Goal: Transaction & Acquisition: Book appointment/travel/reservation

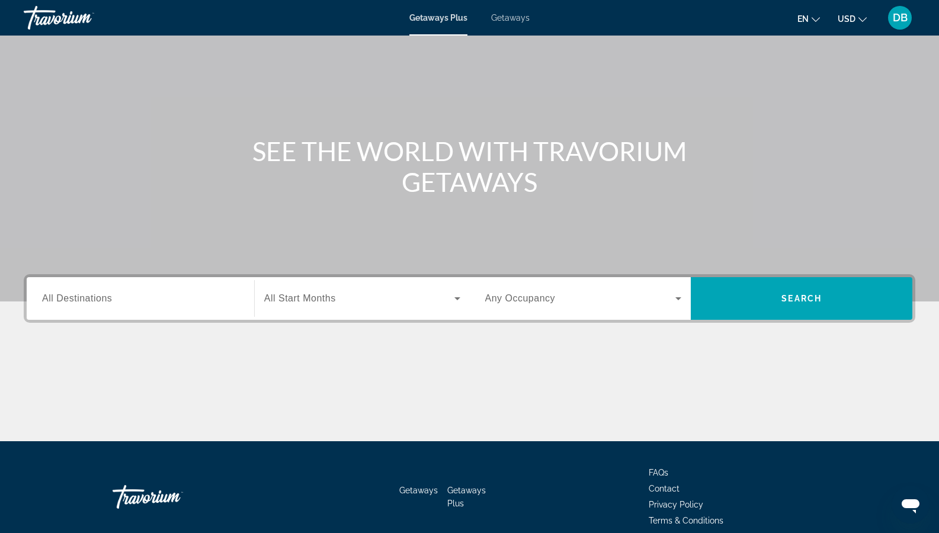
scroll to position [107, 0]
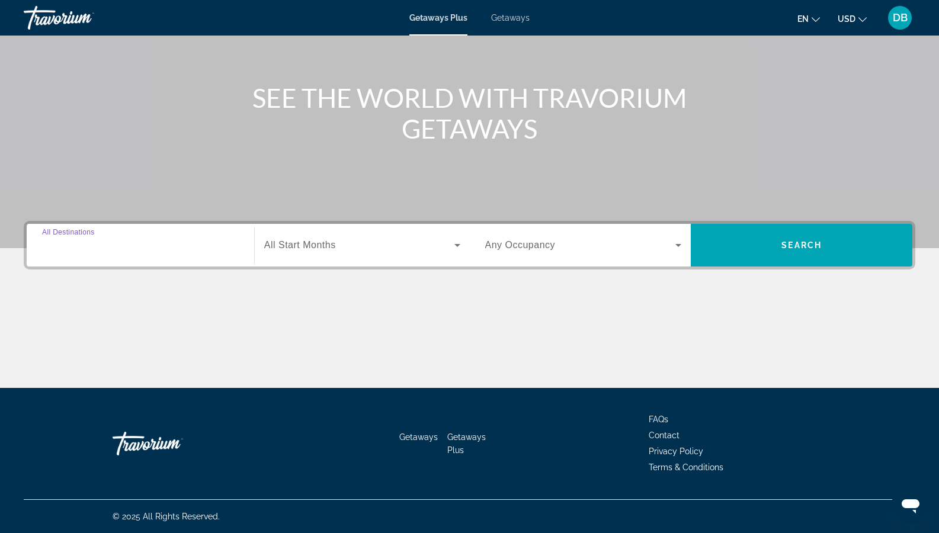
click at [212, 249] on input "Destination All Destinations" at bounding box center [140, 246] width 197 height 14
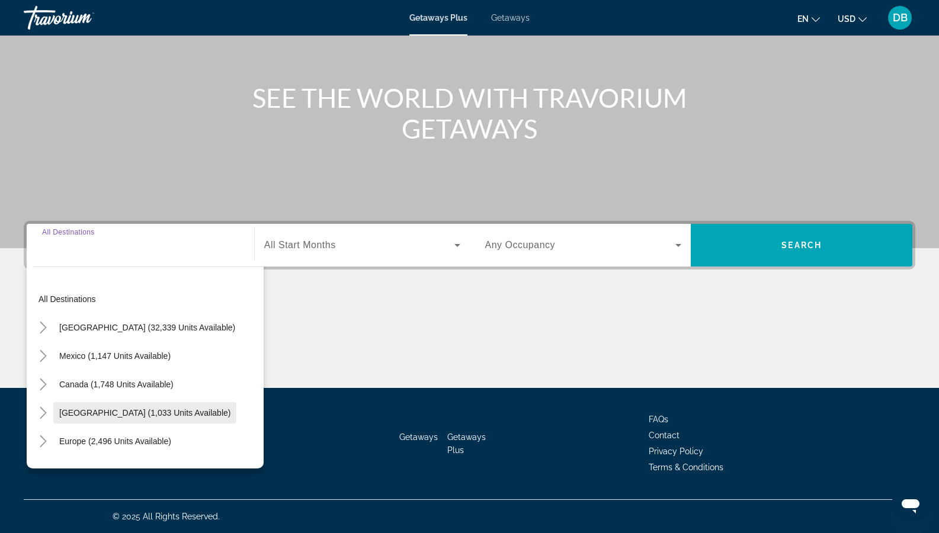
click at [155, 410] on span "Caribbean & Atlantic Islands (1,033 units available)" at bounding box center [144, 412] width 171 height 9
type input "**********"
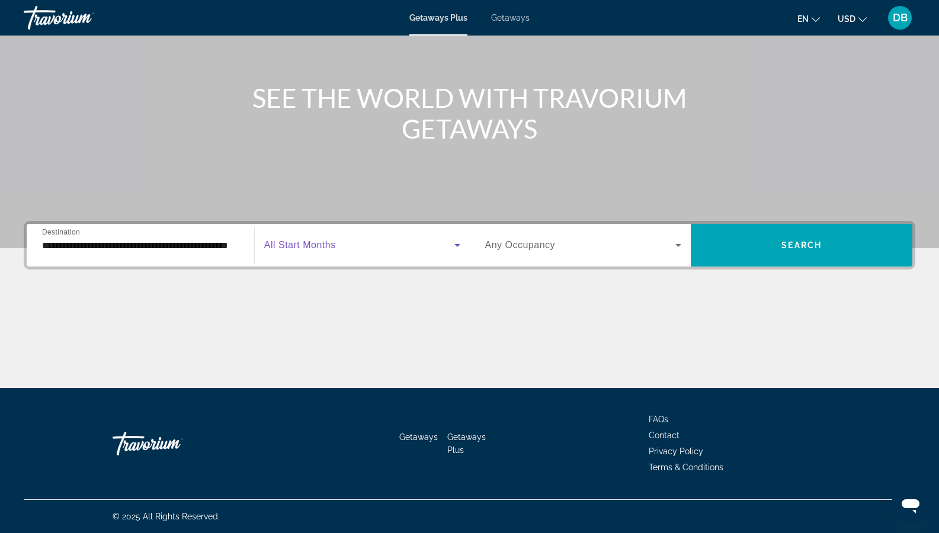
click at [455, 248] on icon "Search widget" at bounding box center [457, 245] width 14 height 14
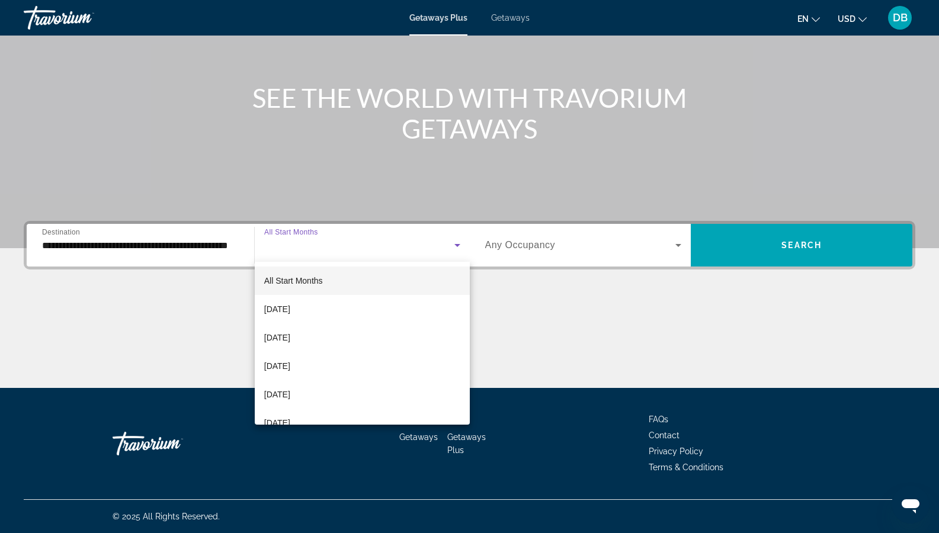
click at [325, 281] on mat-option "All Start Months" at bounding box center [362, 281] width 215 height 28
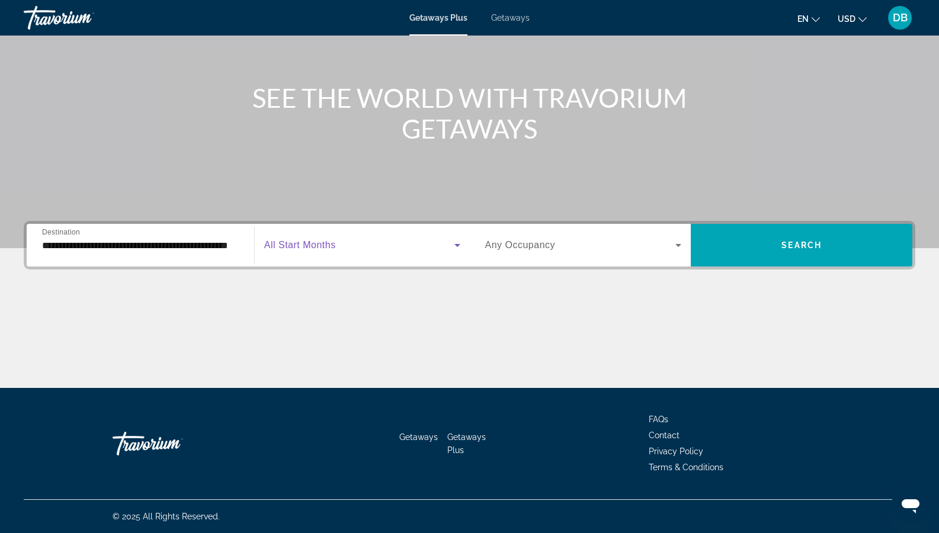
click at [682, 244] on icon "Search widget" at bounding box center [678, 245] width 14 height 14
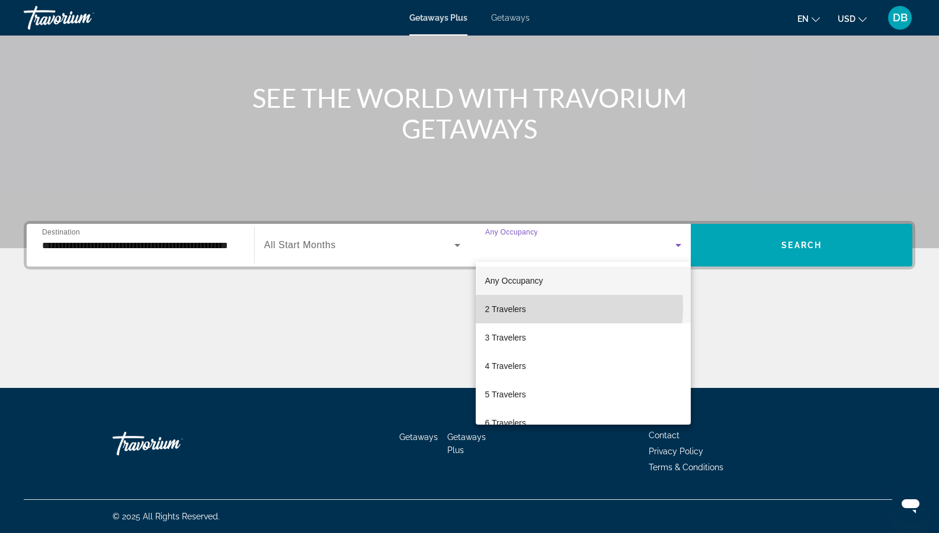
click at [521, 307] on span "2 Travelers" at bounding box center [505, 309] width 41 height 14
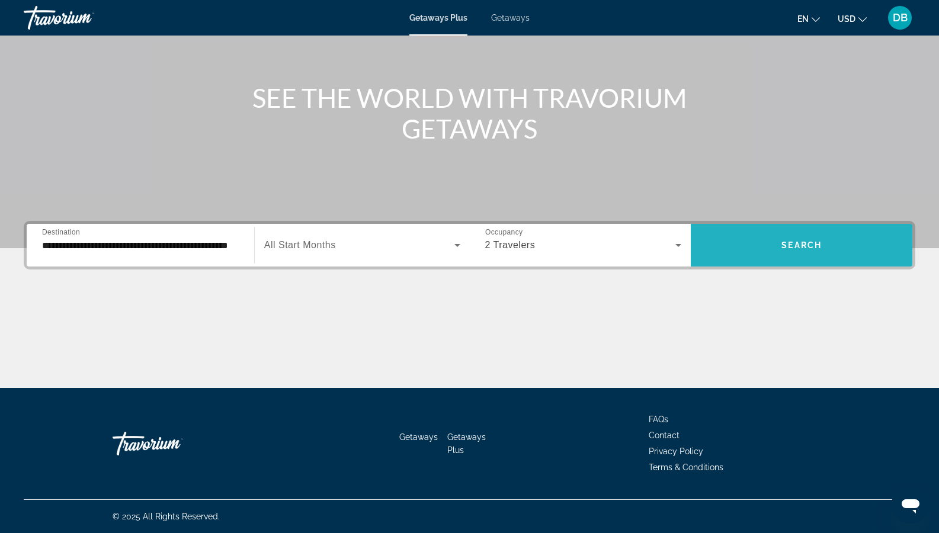
click at [760, 251] on span "Search widget" at bounding box center [802, 245] width 222 height 28
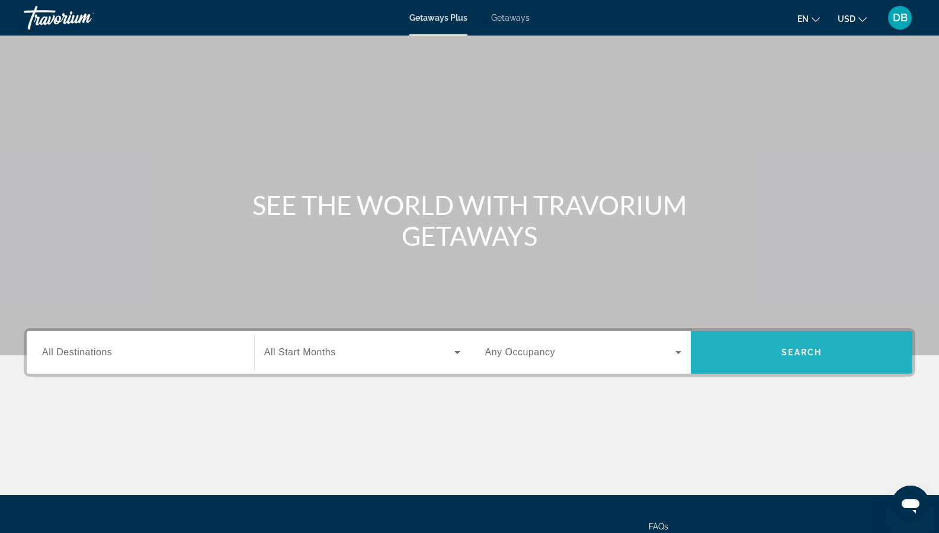
click at [773, 346] on span "Search widget" at bounding box center [802, 352] width 222 height 28
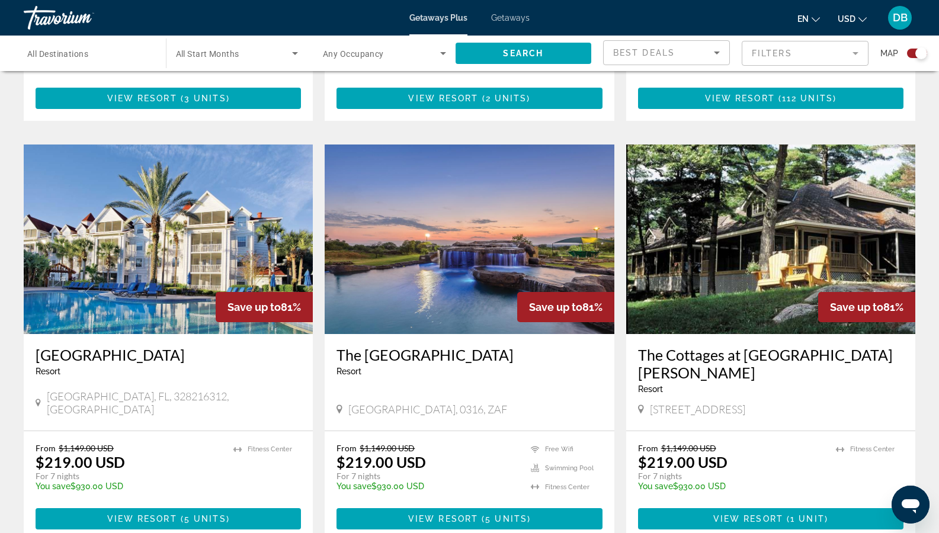
scroll to position [770, 0]
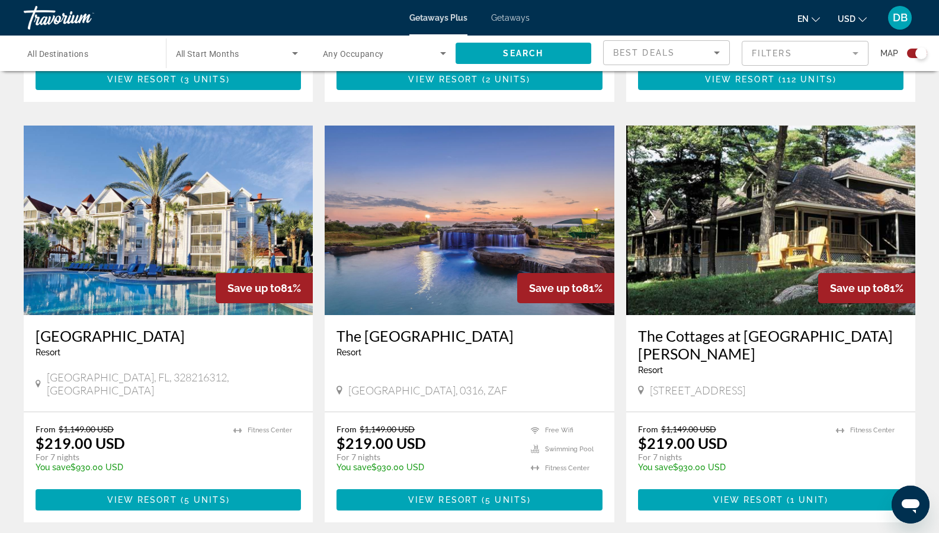
click at [155, 232] on img "Main content" at bounding box center [168, 221] width 289 height 190
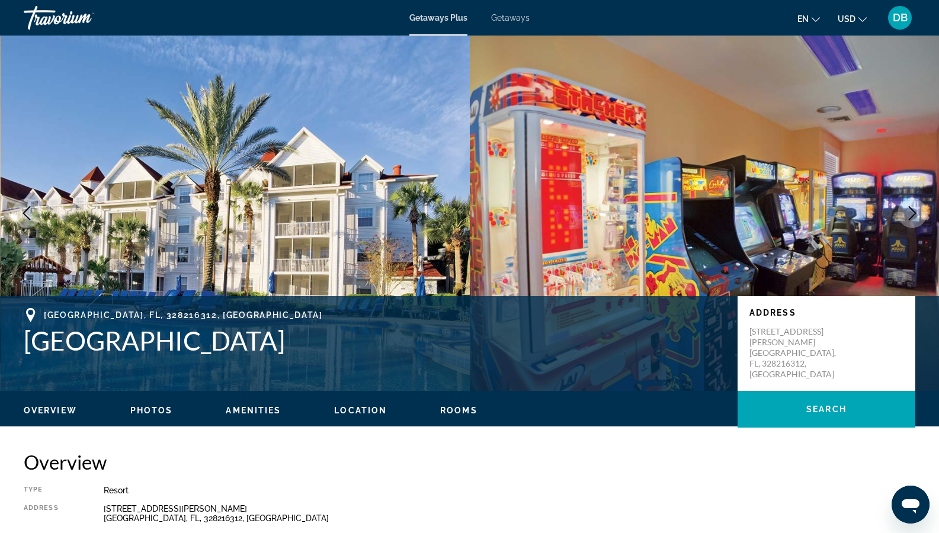
click at [151, 402] on div "Overview Photos Amenities Location Rooms Search" at bounding box center [469, 409] width 939 height 37
click at [163, 408] on span "Photos" at bounding box center [151, 410] width 43 height 9
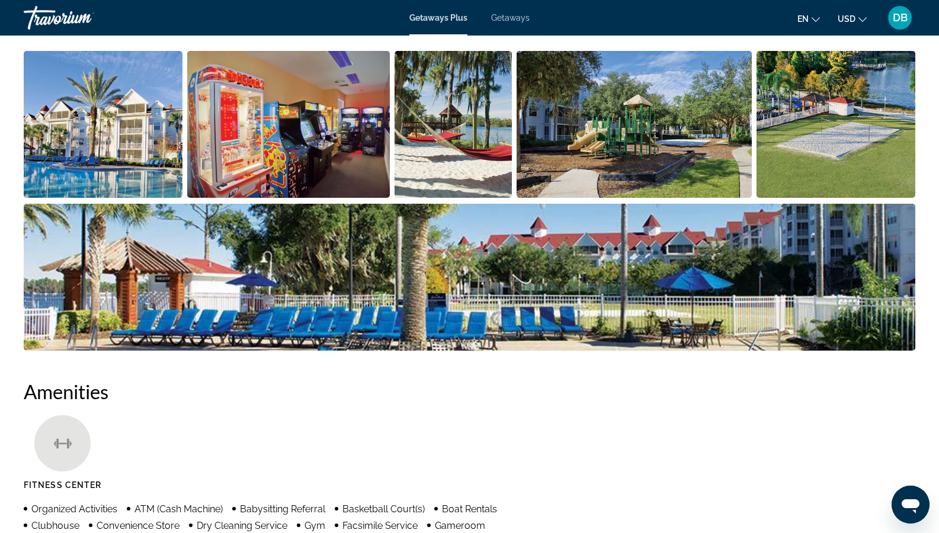
scroll to position [587, 0]
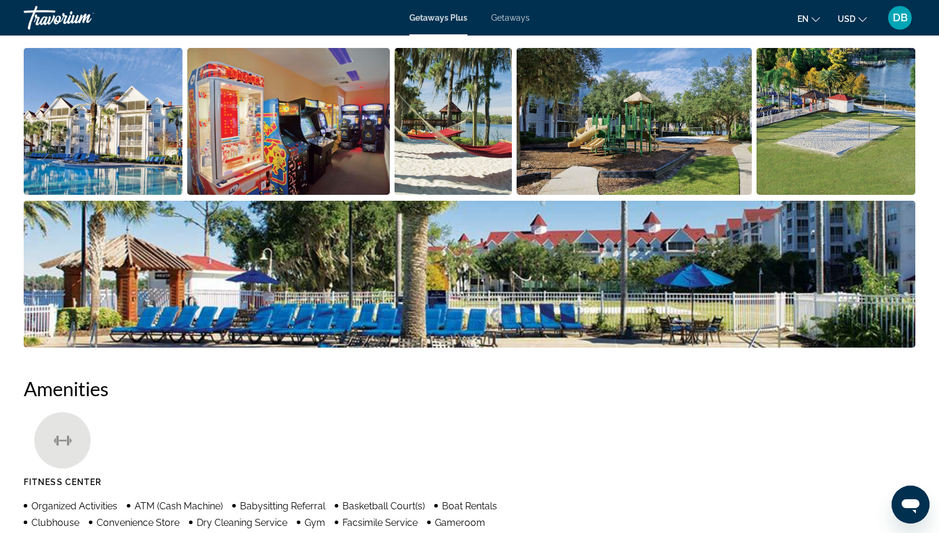
click at [108, 105] on img "Open full-screen image slider" at bounding box center [103, 121] width 159 height 147
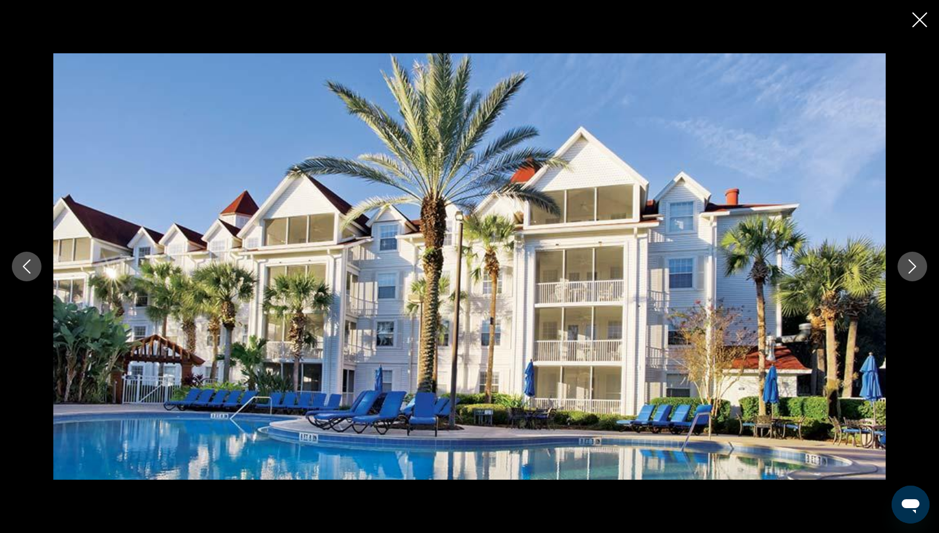
click at [909, 271] on icon "Next image" at bounding box center [912, 266] width 14 height 14
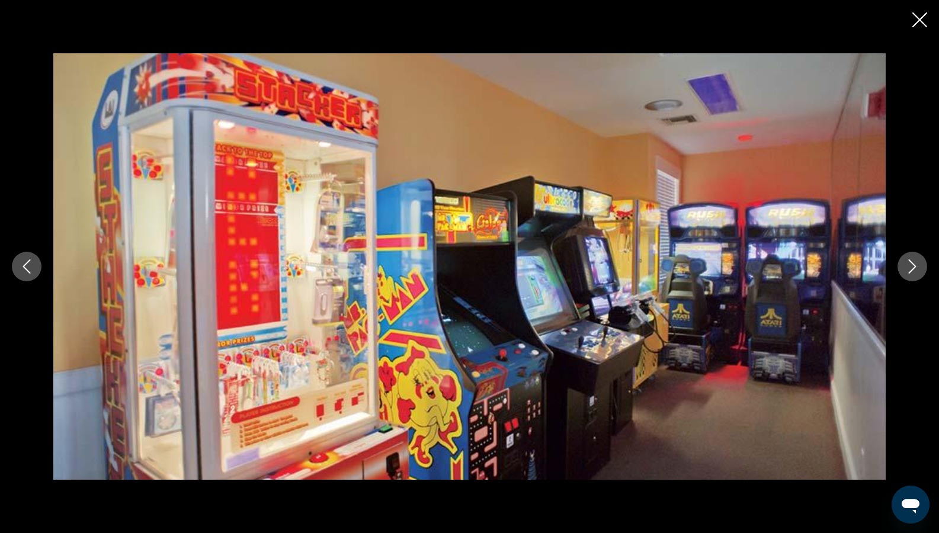
click at [909, 271] on icon "Next image" at bounding box center [912, 266] width 14 height 14
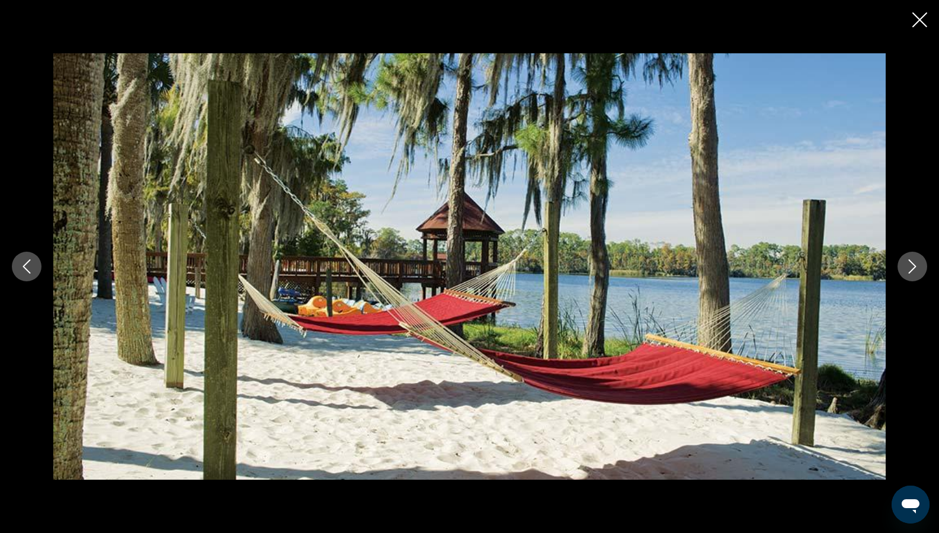
click at [909, 271] on icon "Next image" at bounding box center [912, 266] width 14 height 14
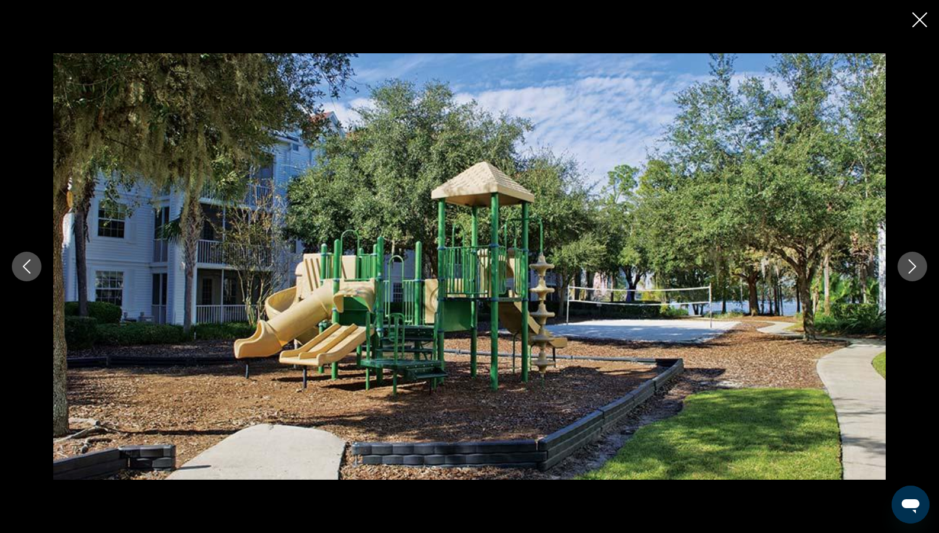
click at [909, 271] on icon "Next image" at bounding box center [912, 266] width 14 height 14
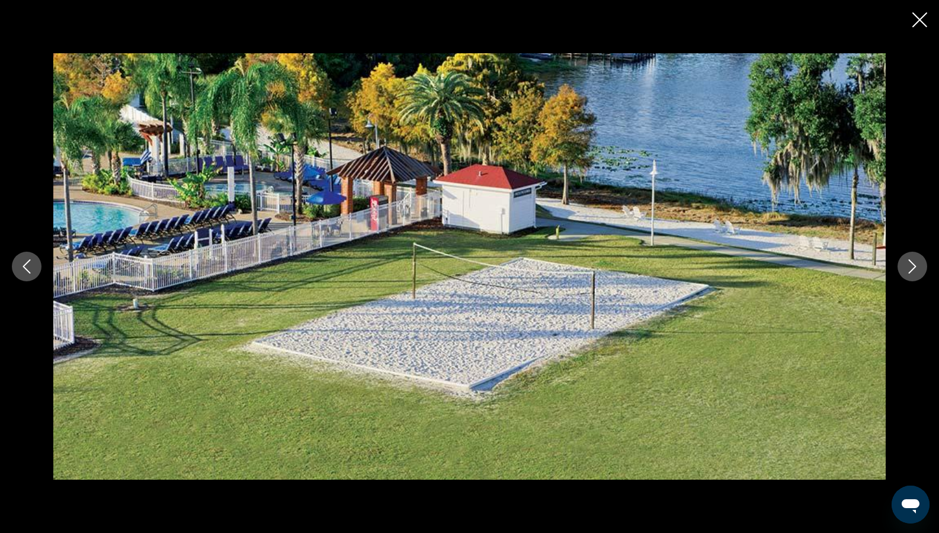
click at [909, 271] on icon "Next image" at bounding box center [912, 266] width 14 height 14
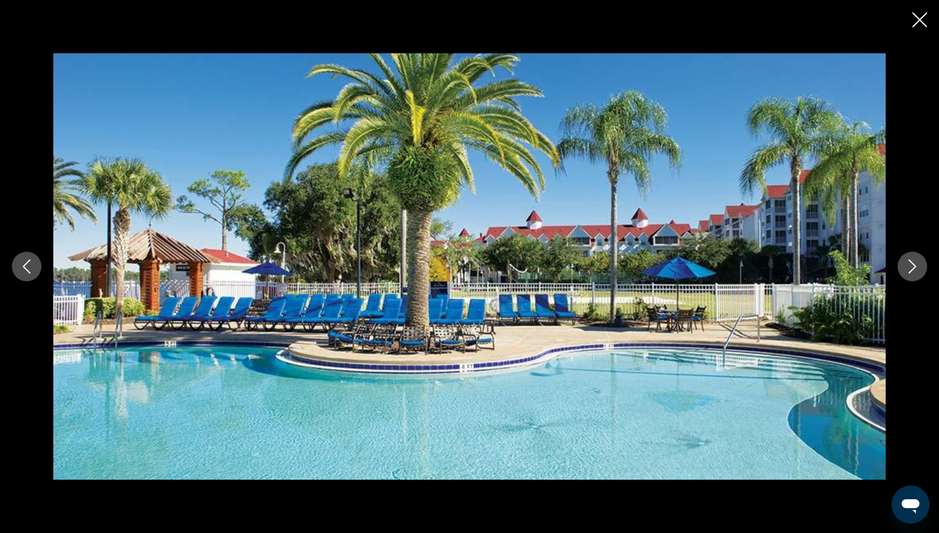
click at [909, 271] on icon "Next image" at bounding box center [912, 266] width 14 height 14
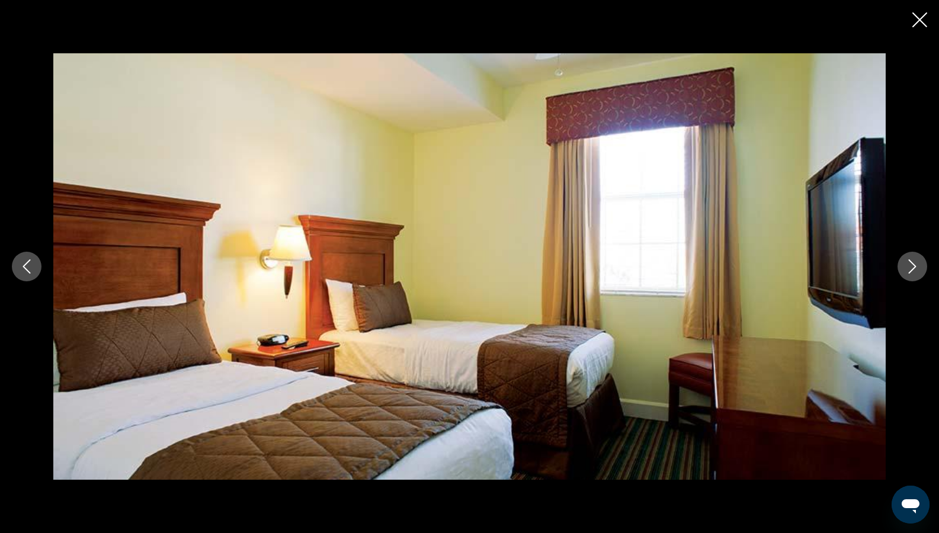
click at [909, 271] on icon "Next image" at bounding box center [912, 266] width 14 height 14
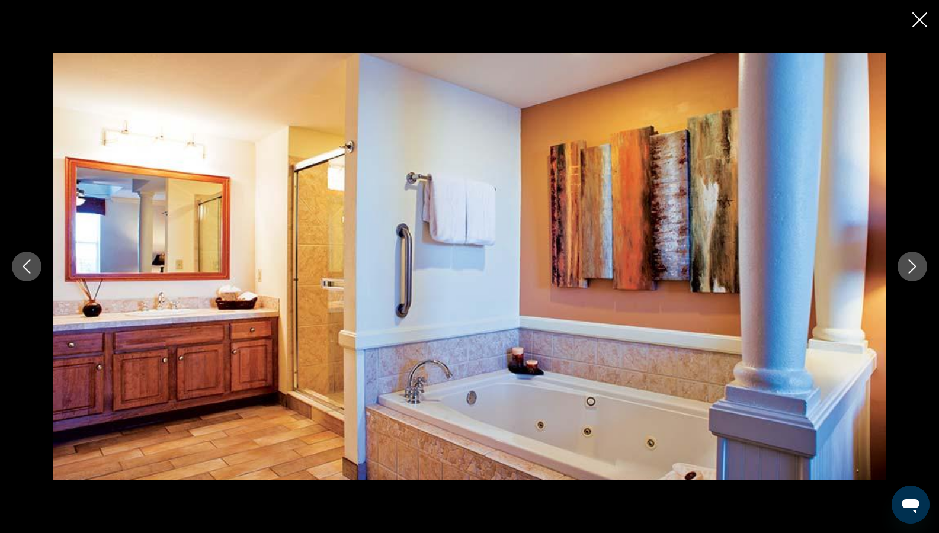
click at [909, 271] on icon "Next image" at bounding box center [912, 266] width 14 height 14
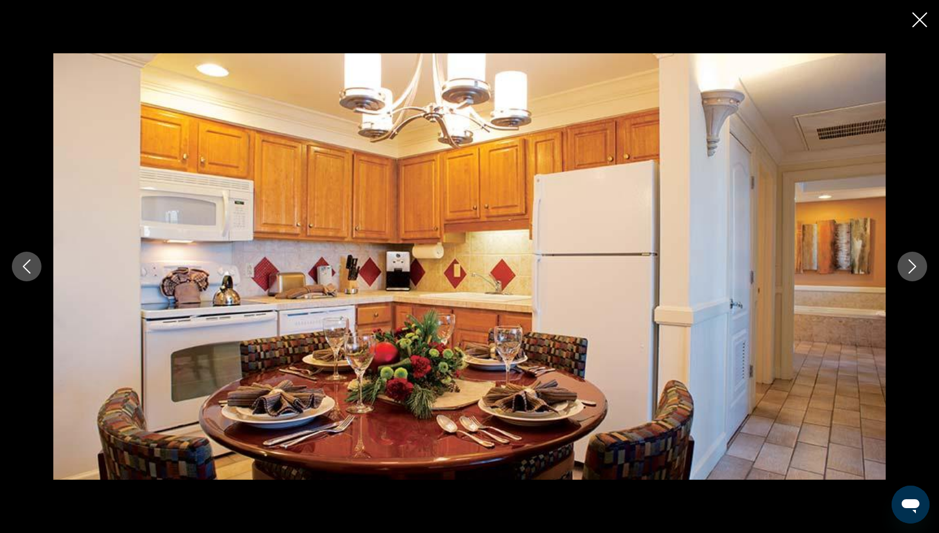
click at [909, 271] on icon "Next image" at bounding box center [912, 266] width 14 height 14
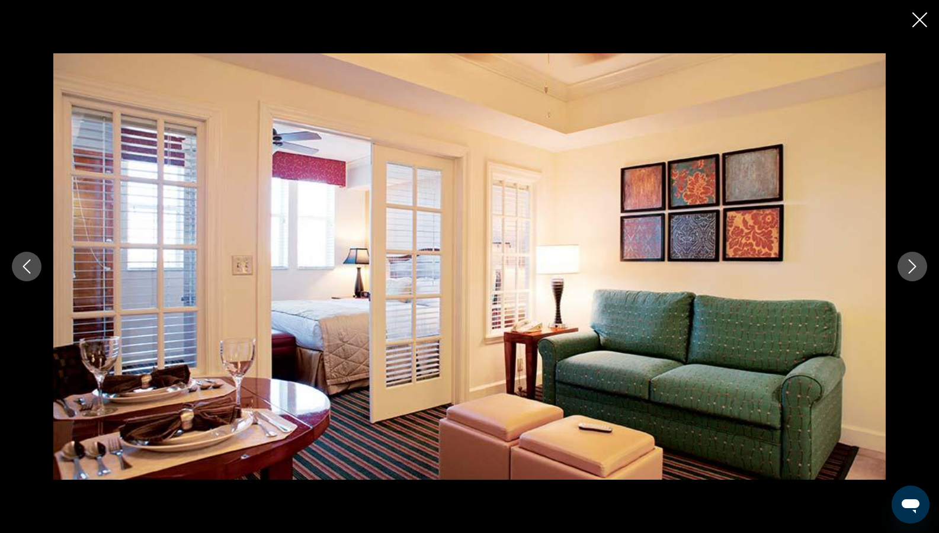
click at [909, 271] on icon "Next image" at bounding box center [912, 266] width 14 height 14
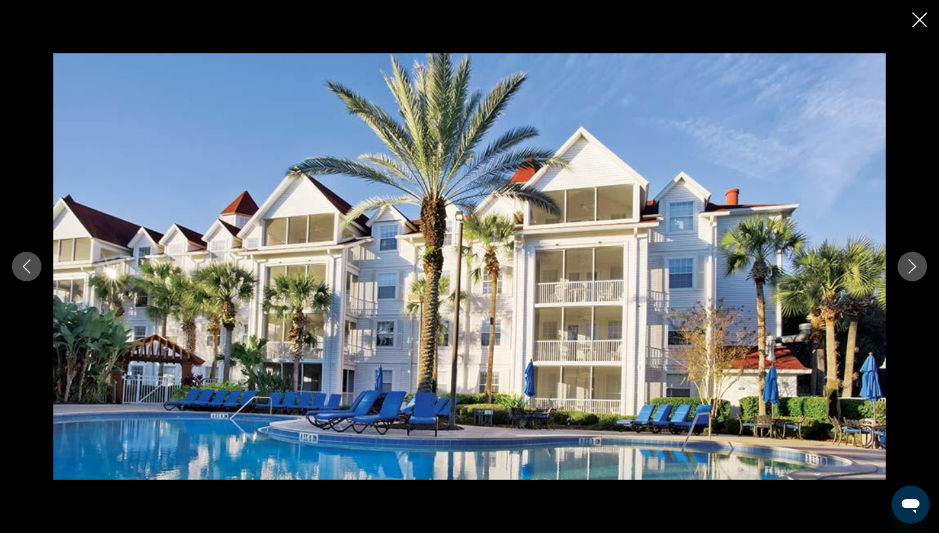
click at [909, 270] on icon "Next image" at bounding box center [912, 266] width 14 height 14
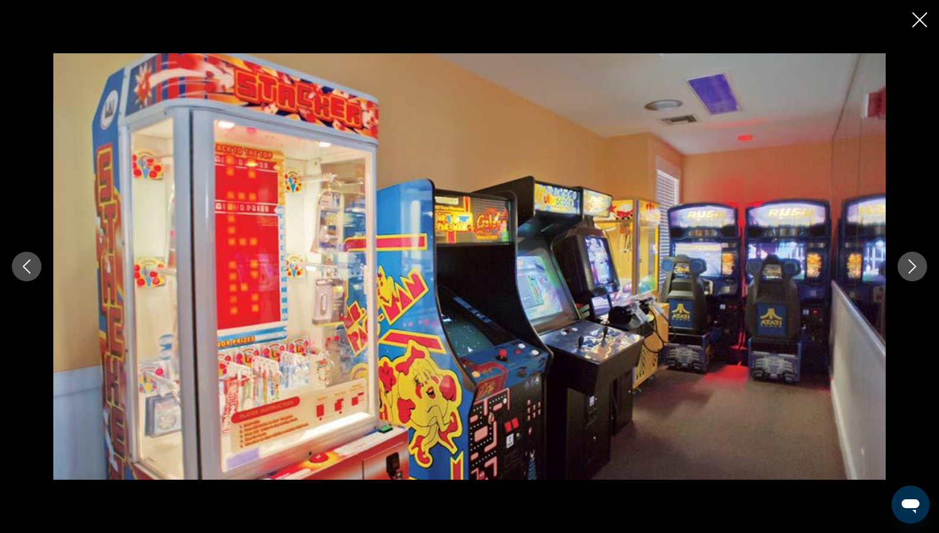
click at [911, 267] on icon "Next image" at bounding box center [912, 266] width 14 height 14
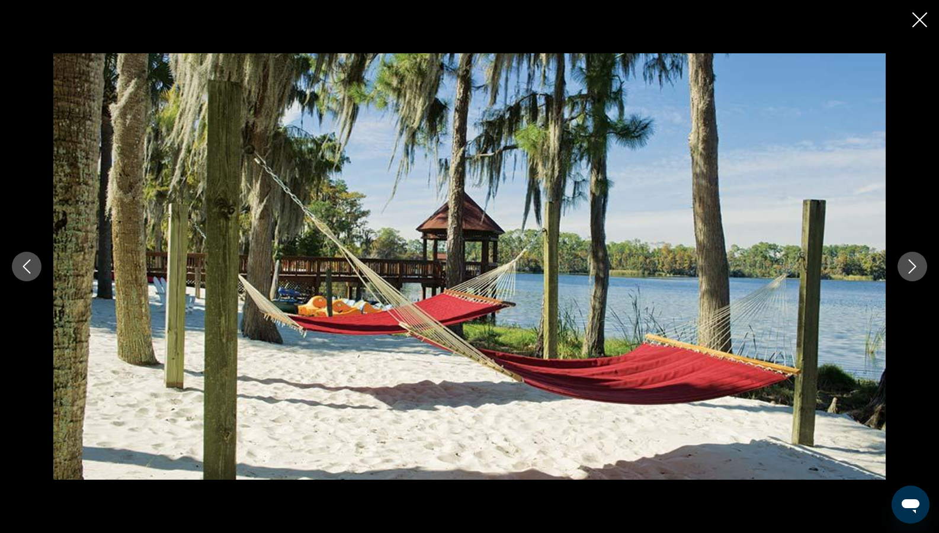
click at [914, 20] on icon "Close slideshow" at bounding box center [919, 19] width 15 height 15
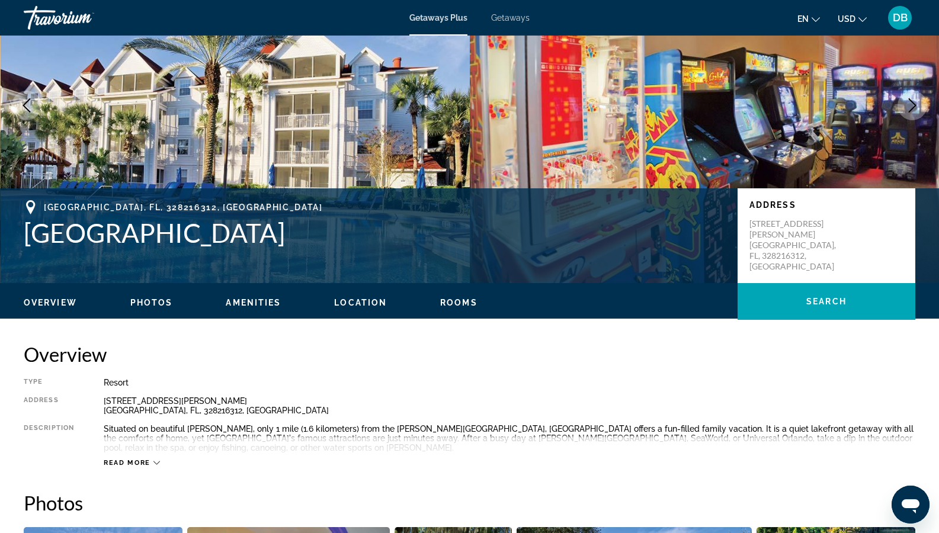
scroll to position [0, 0]
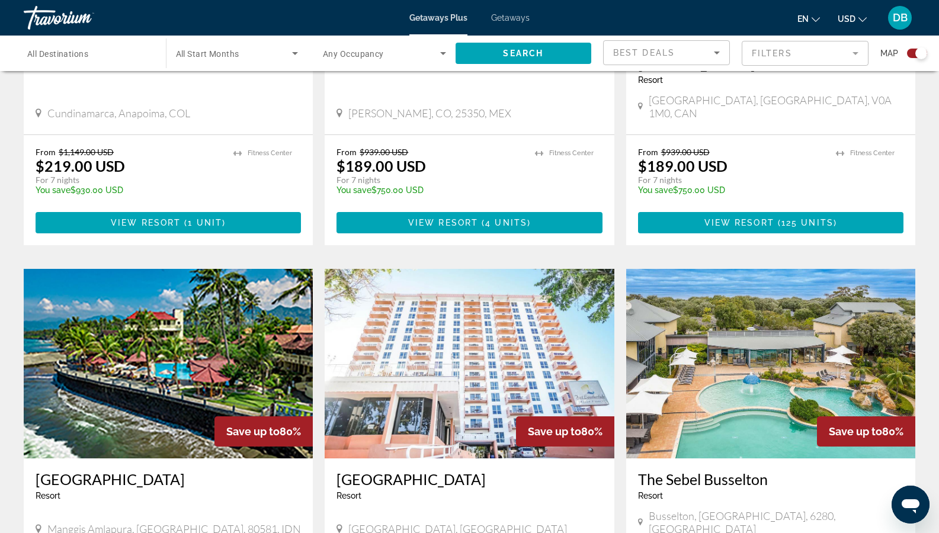
scroll to position [1540, 0]
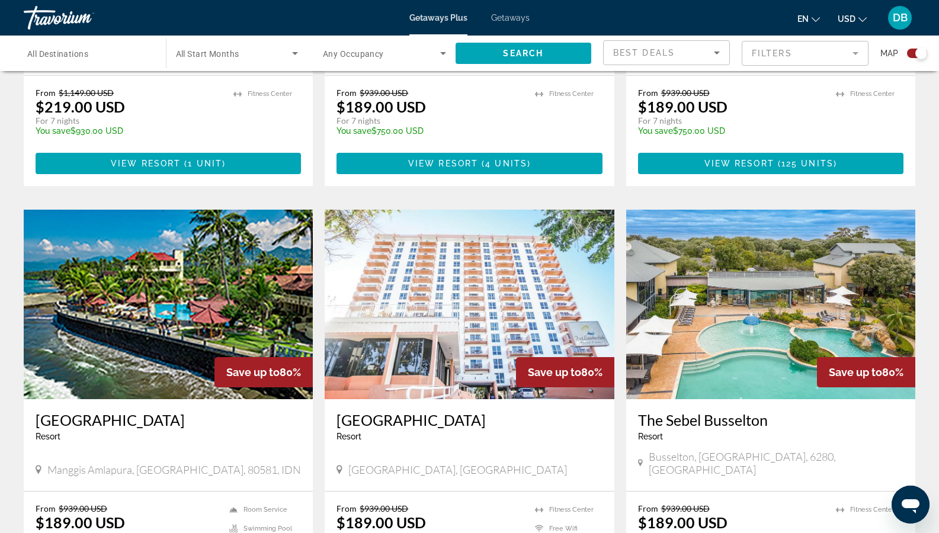
click at [464, 251] on img "Main content" at bounding box center [469, 305] width 289 height 190
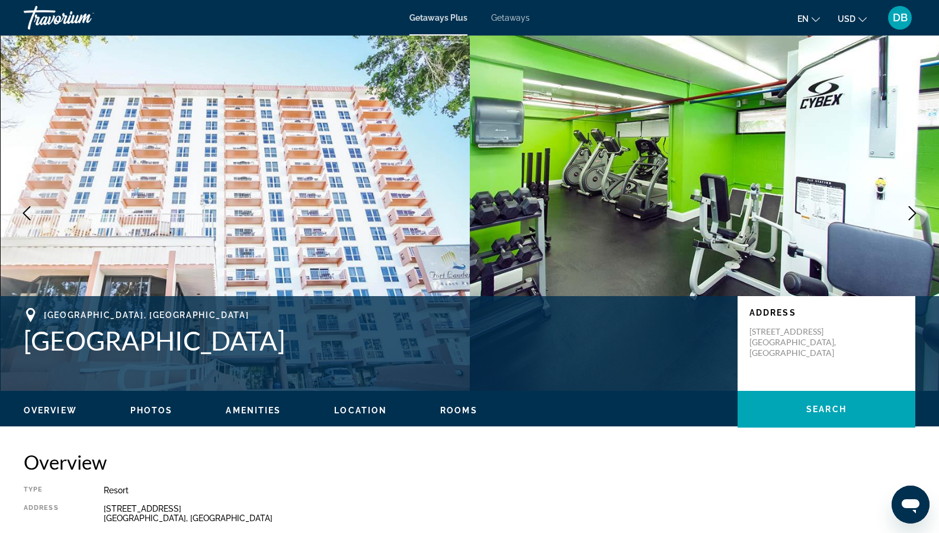
click at [142, 408] on span "Photos" at bounding box center [151, 410] width 43 height 9
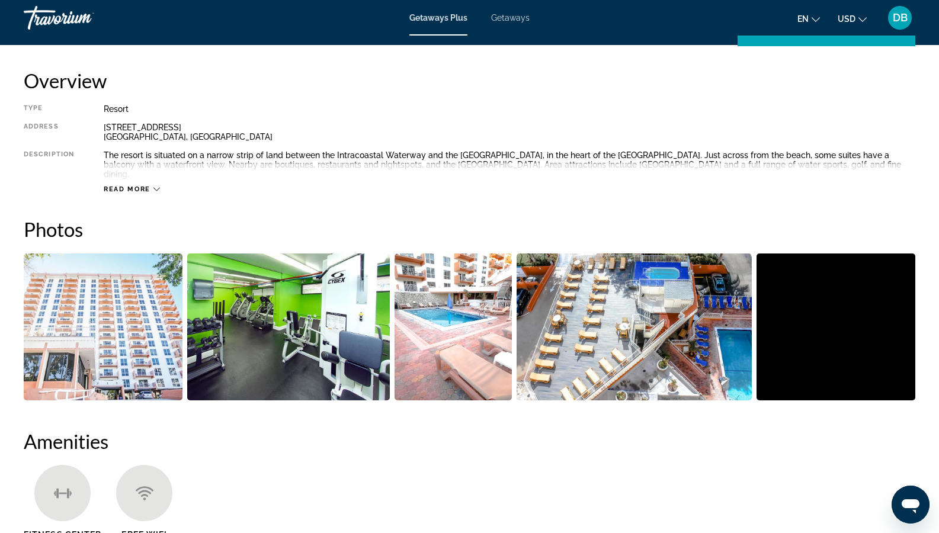
scroll to position [341, 0]
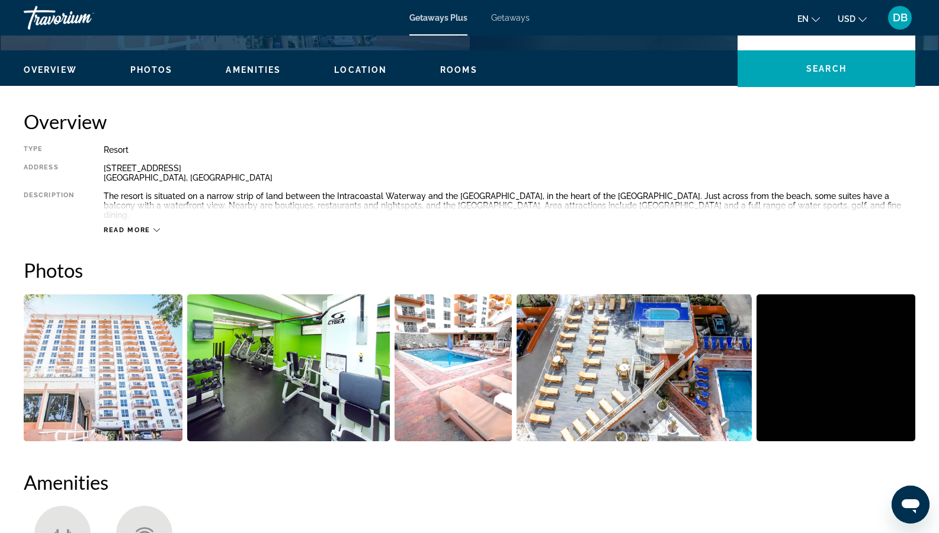
click at [114, 331] on img "Open full-screen image slider" at bounding box center [103, 367] width 159 height 147
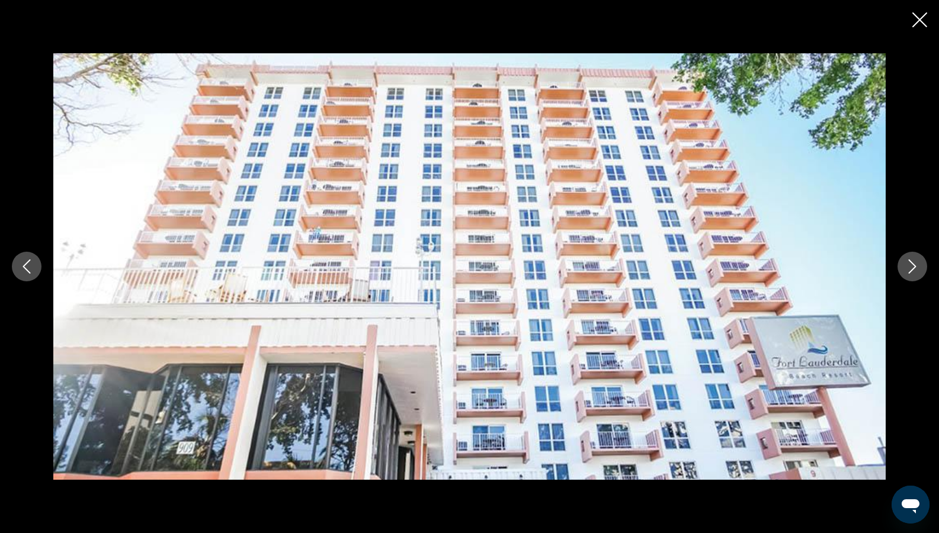
click at [916, 272] on icon "Next image" at bounding box center [912, 266] width 14 height 14
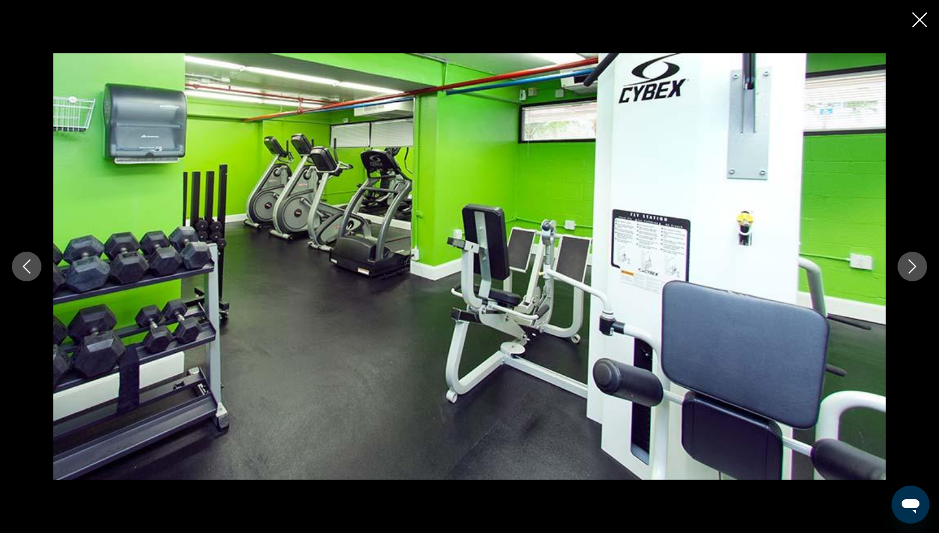
click at [916, 272] on icon "Next image" at bounding box center [912, 266] width 14 height 14
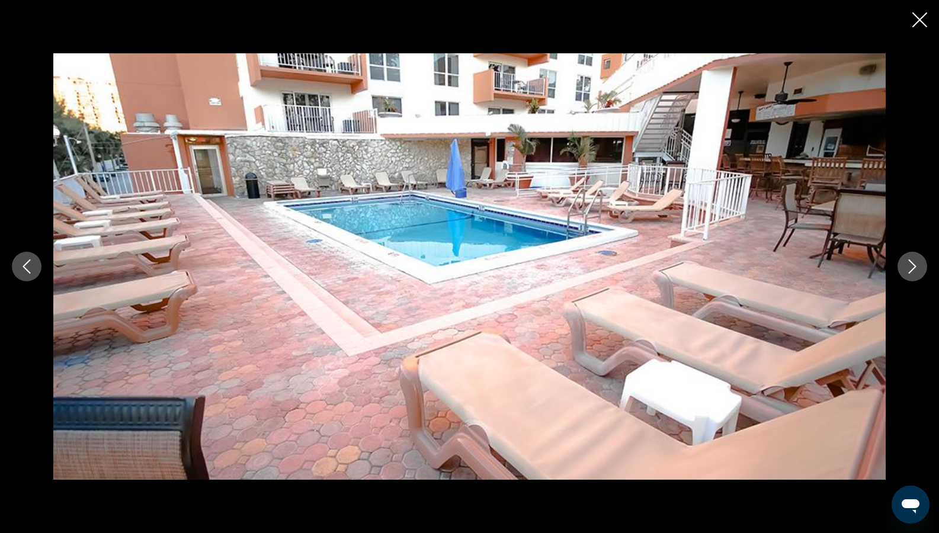
click at [916, 272] on icon "Next image" at bounding box center [912, 266] width 14 height 14
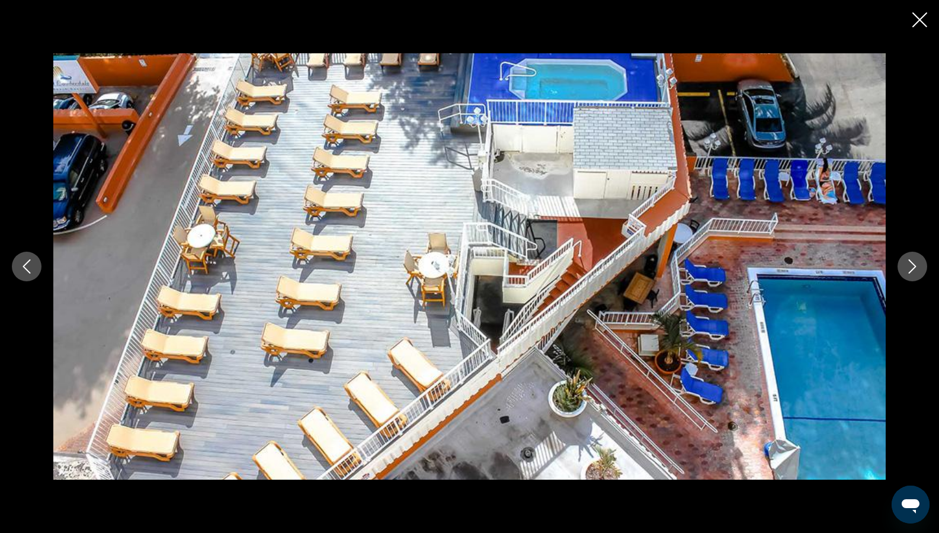
click at [916, 272] on icon "Next image" at bounding box center [912, 266] width 14 height 14
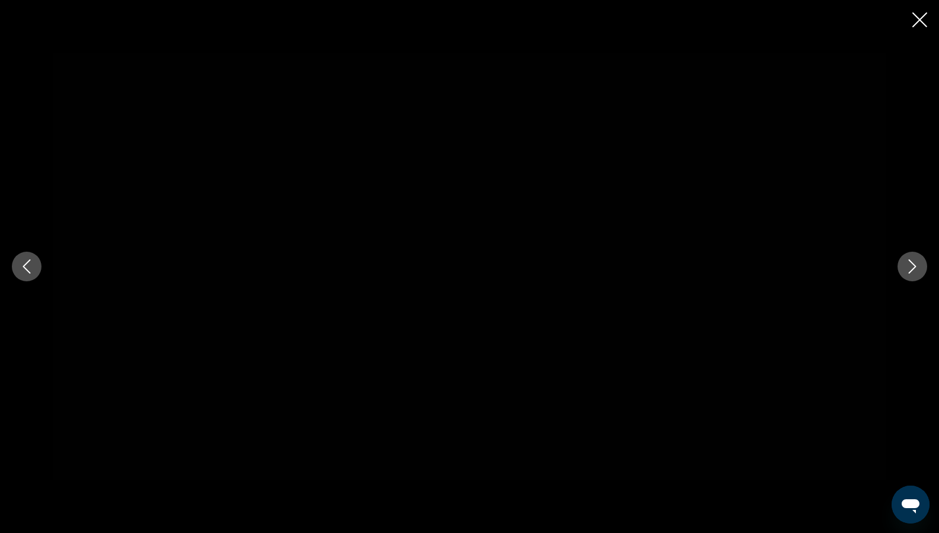
click at [916, 272] on icon "Next image" at bounding box center [912, 266] width 14 height 14
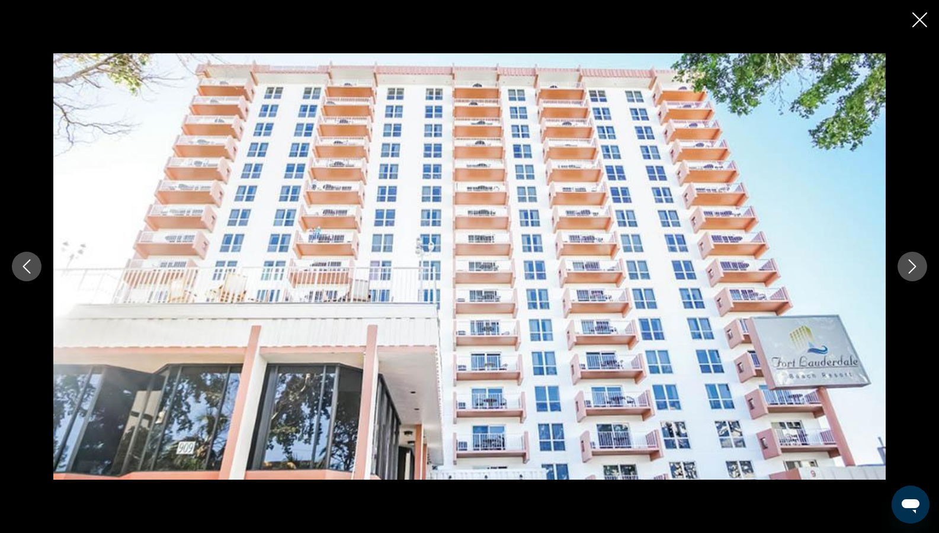
click at [916, 272] on icon "Next image" at bounding box center [912, 266] width 14 height 14
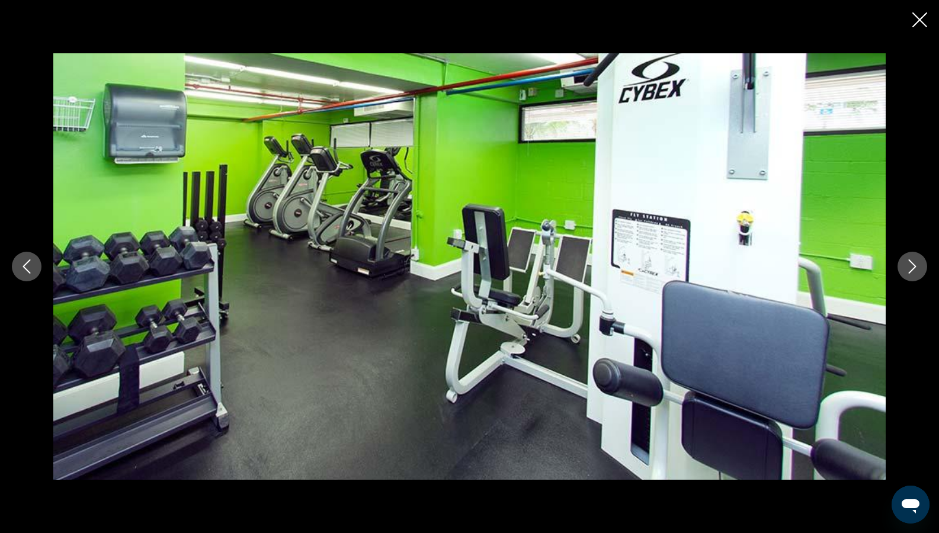
click at [920, 25] on icon "Close slideshow" at bounding box center [919, 19] width 15 height 15
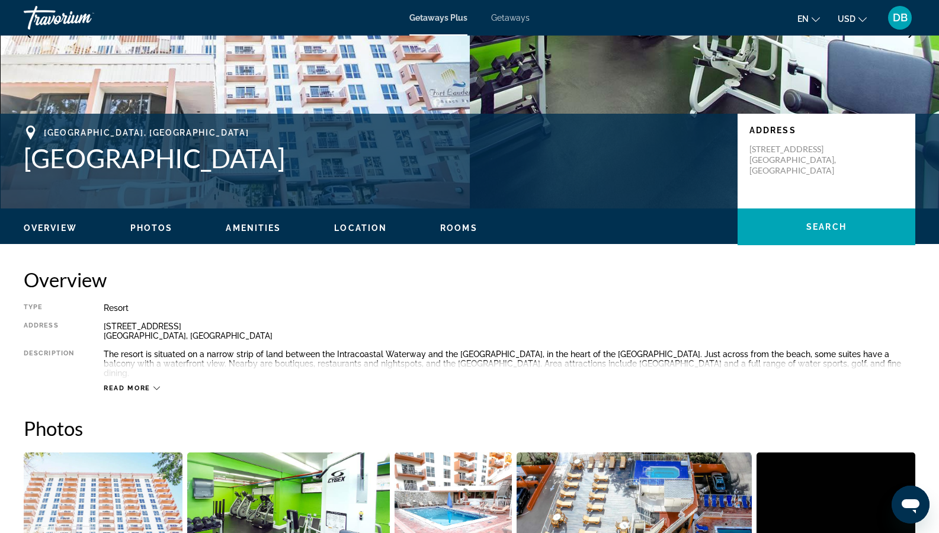
scroll to position [104, 0]
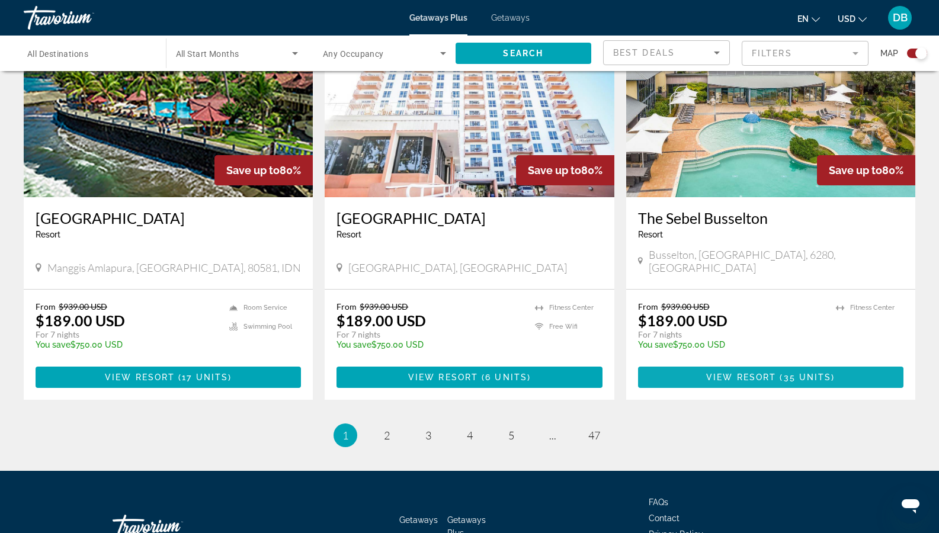
scroll to position [1750, 0]
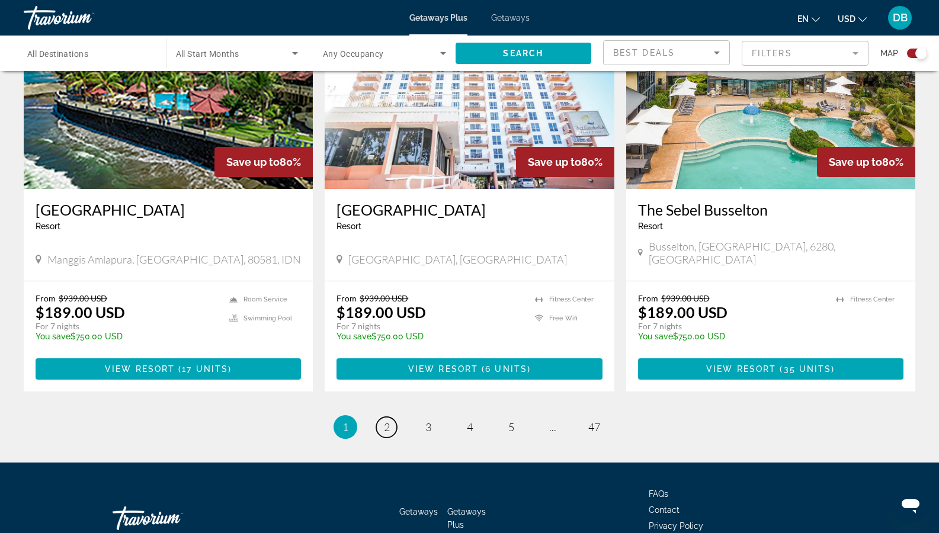
click at [380, 417] on link "page 2" at bounding box center [386, 427] width 21 height 21
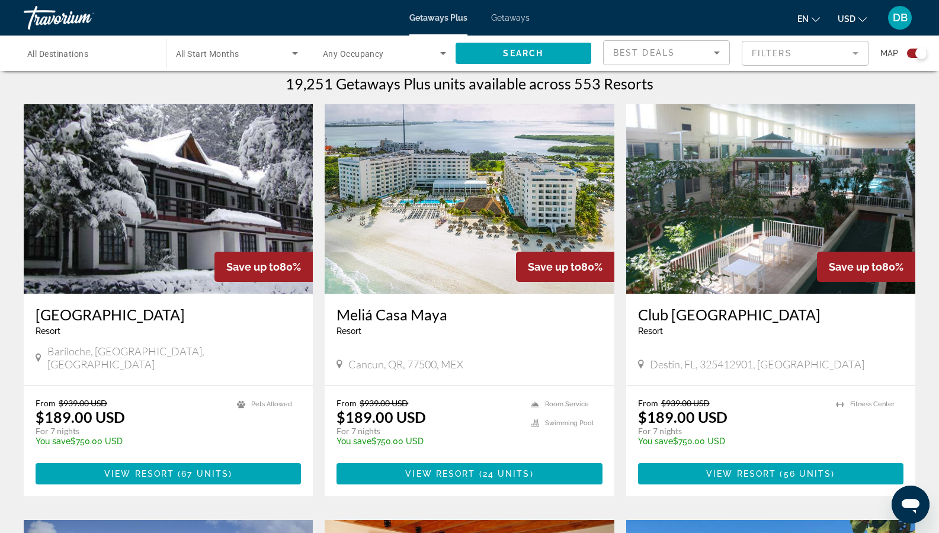
scroll to position [394, 0]
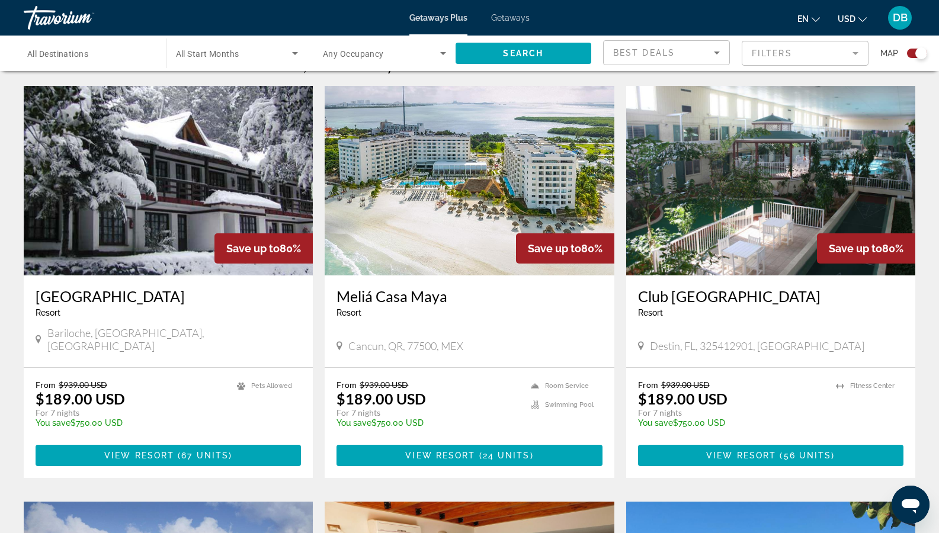
click at [379, 216] on img "Main content" at bounding box center [469, 181] width 289 height 190
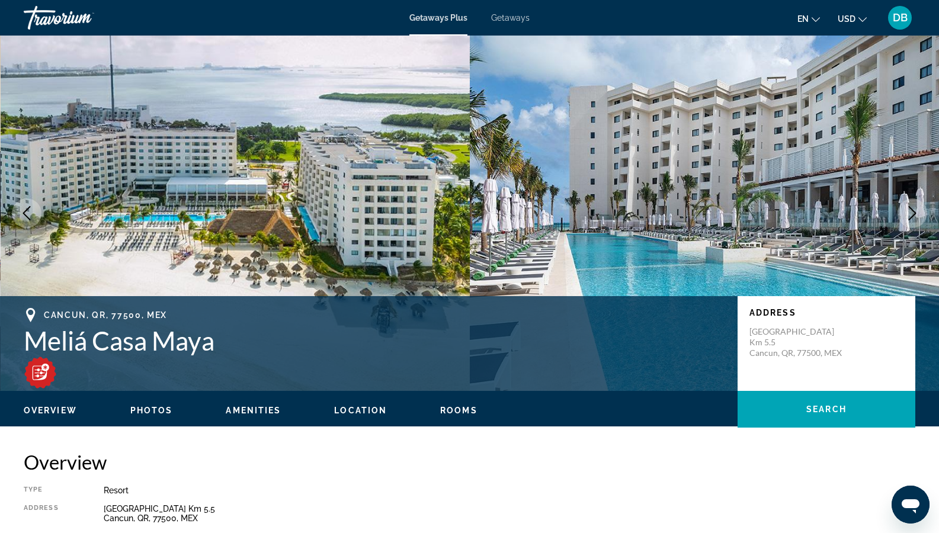
click at [145, 409] on span "Photos" at bounding box center [151, 410] width 43 height 9
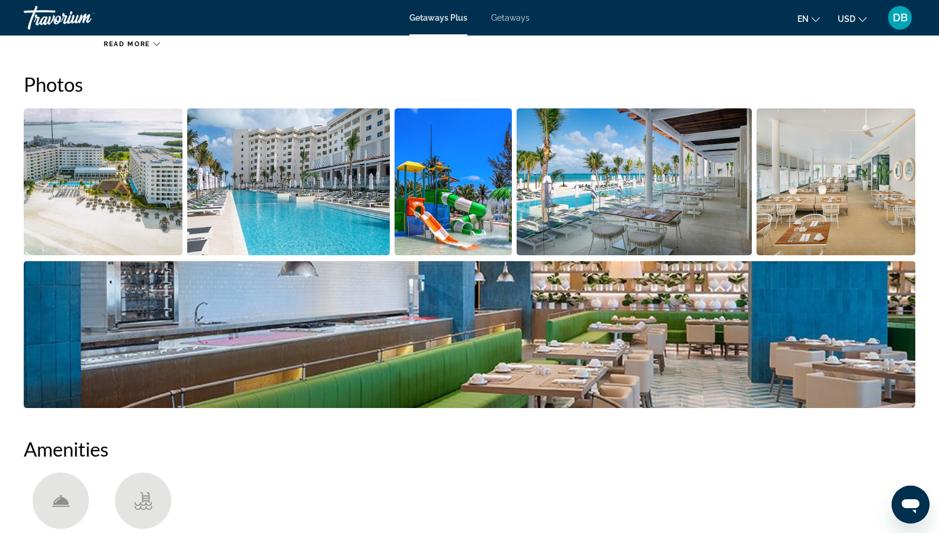
scroll to position [528, 0]
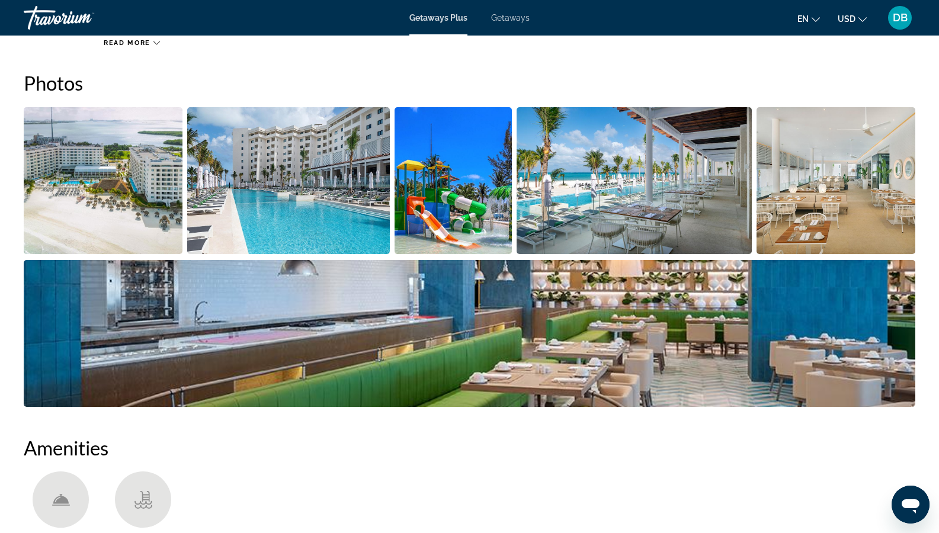
click at [120, 187] on img "Open full-screen image slider" at bounding box center [103, 180] width 159 height 147
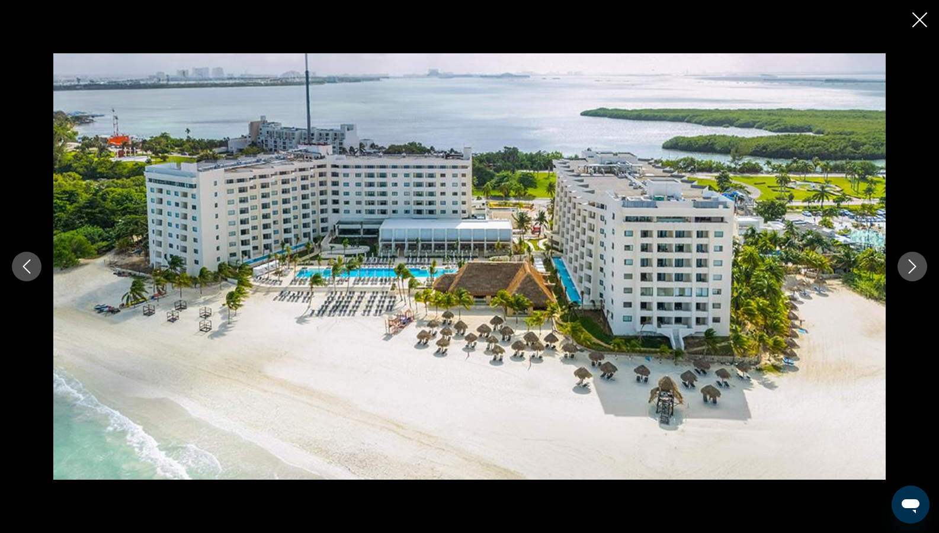
click at [913, 270] on icon "Next image" at bounding box center [912, 266] width 14 height 14
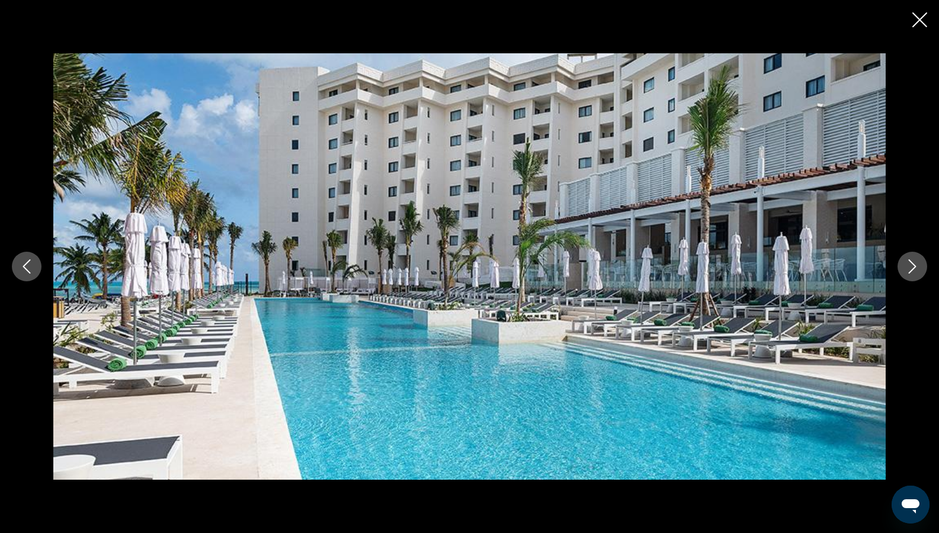
click at [913, 270] on icon "Next image" at bounding box center [912, 266] width 14 height 14
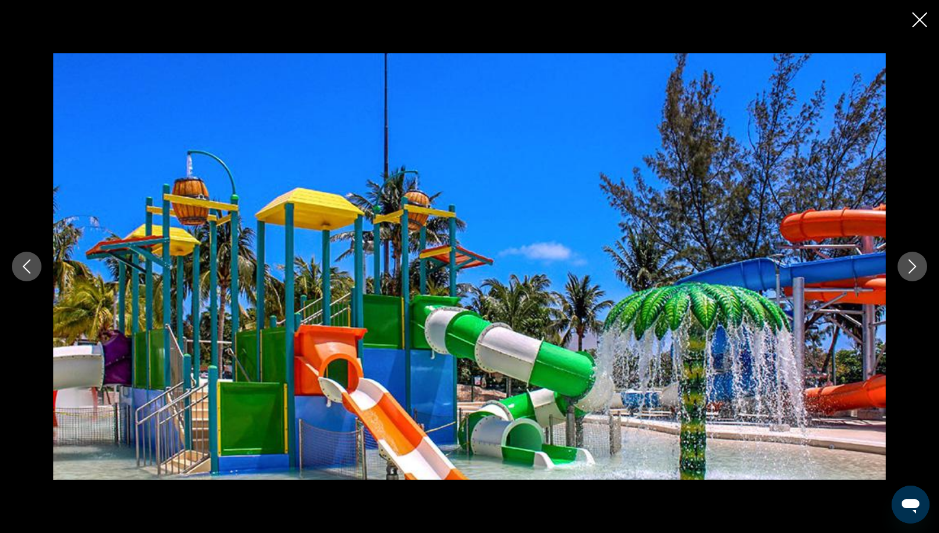
click at [909, 261] on icon "Next image" at bounding box center [913, 266] width 8 height 14
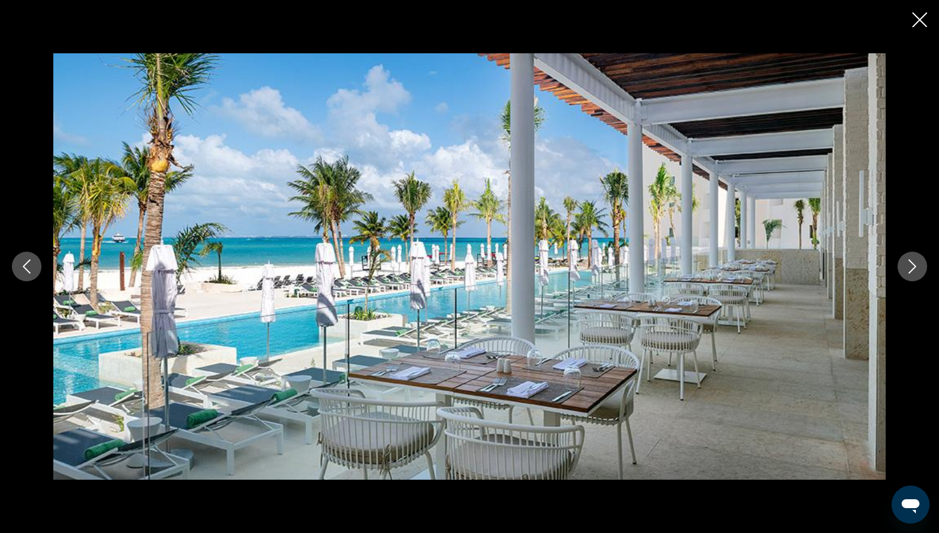
click at [909, 261] on icon "Next image" at bounding box center [913, 266] width 8 height 14
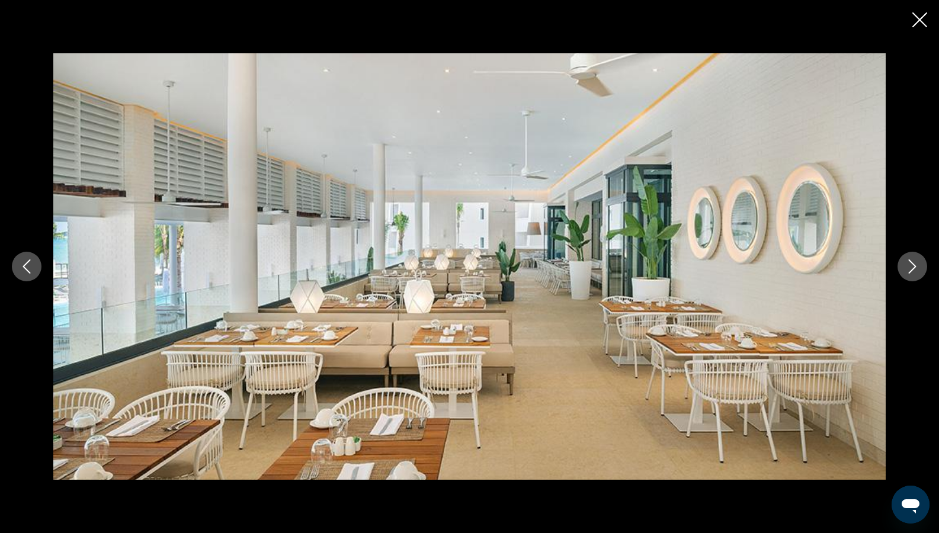
click at [909, 261] on icon "Next image" at bounding box center [913, 266] width 8 height 14
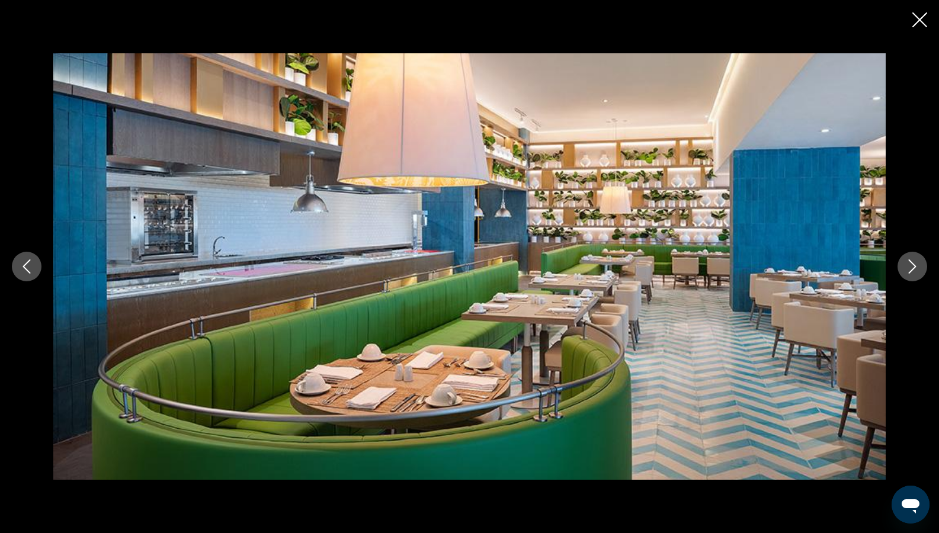
click at [909, 261] on icon "Next image" at bounding box center [913, 266] width 8 height 14
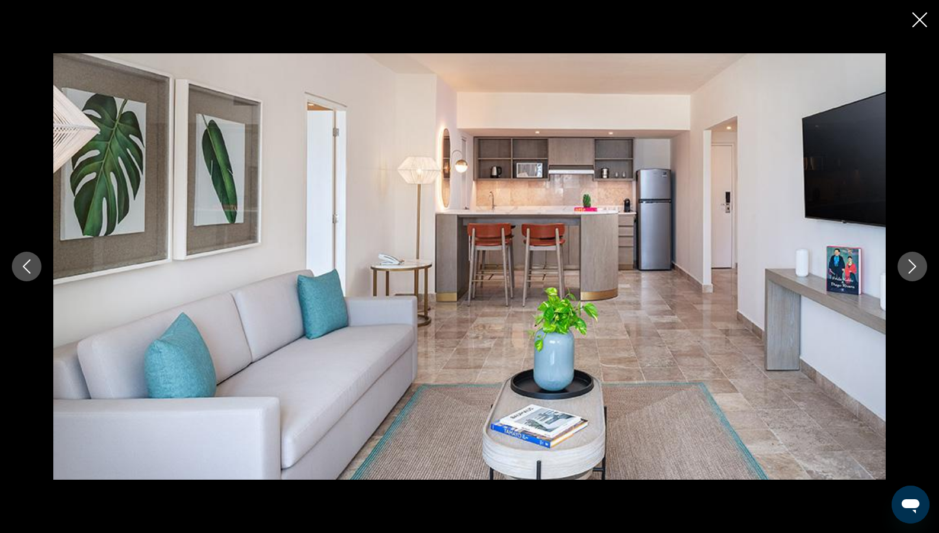
click at [909, 261] on icon "Next image" at bounding box center [913, 266] width 8 height 14
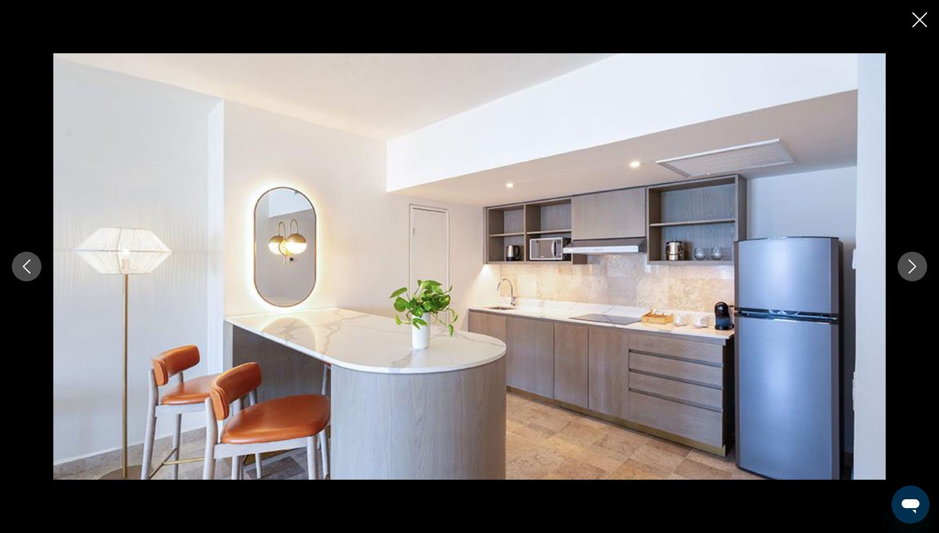
click at [909, 261] on icon "Next image" at bounding box center [913, 266] width 8 height 14
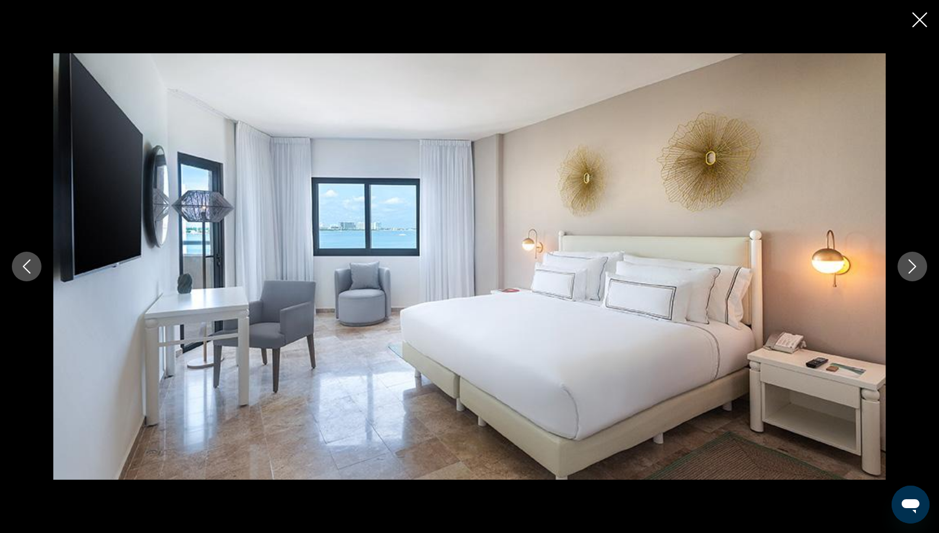
click at [909, 261] on icon "Next image" at bounding box center [913, 266] width 8 height 14
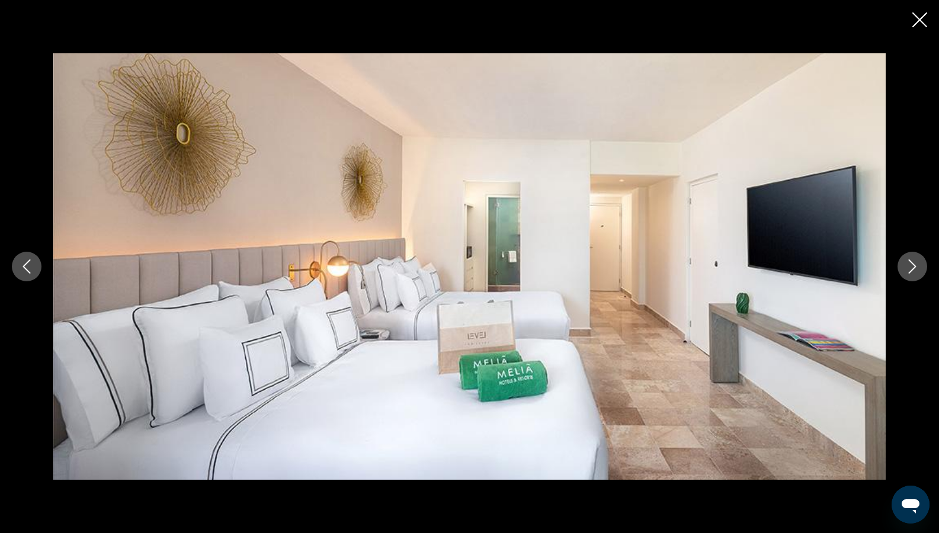
click at [909, 261] on icon "Next image" at bounding box center [913, 266] width 8 height 14
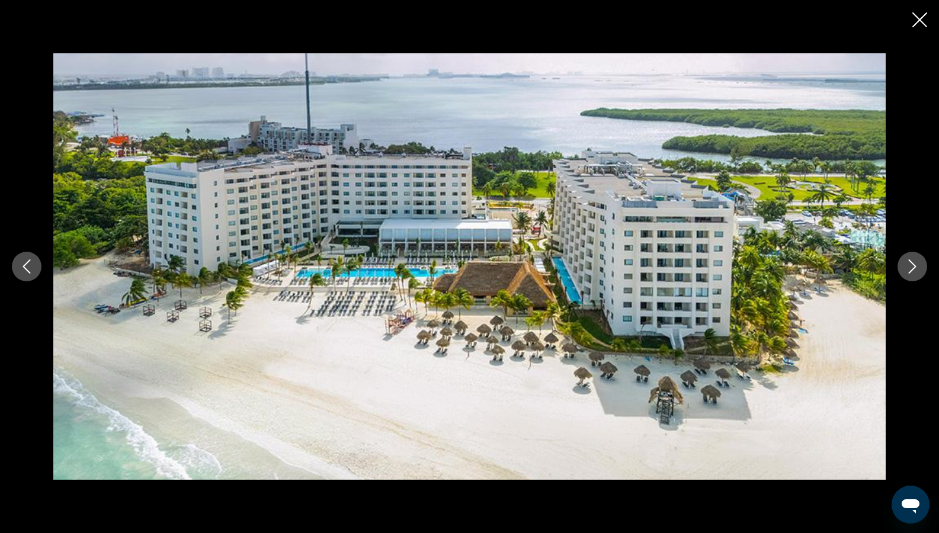
click at [909, 261] on icon "Next image" at bounding box center [913, 266] width 8 height 14
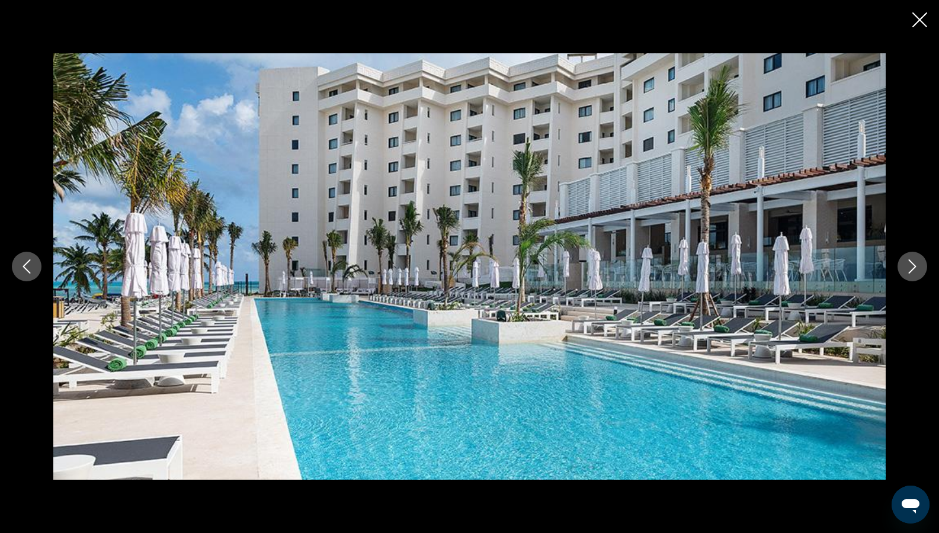
click at [909, 261] on icon "Next image" at bounding box center [913, 266] width 8 height 14
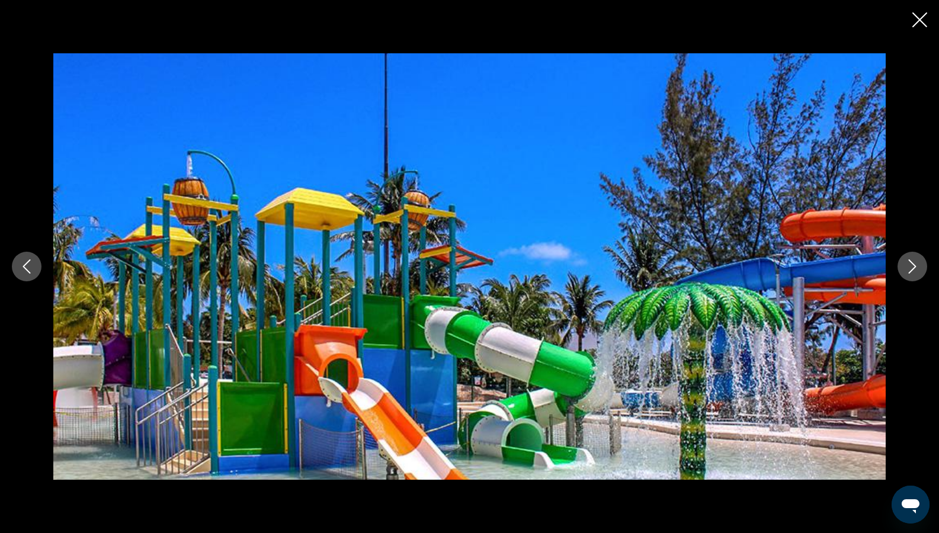
click at [922, 23] on icon "Close slideshow" at bounding box center [919, 19] width 15 height 15
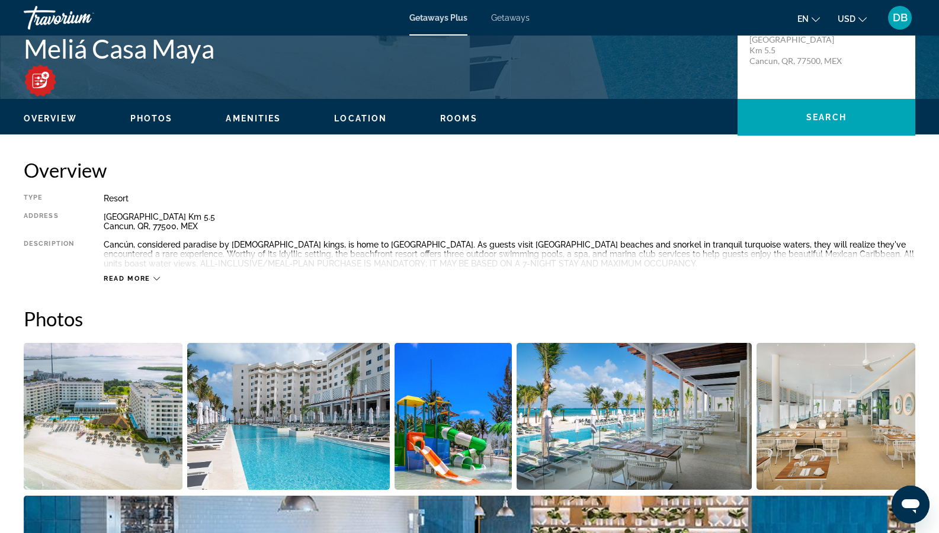
scroll to position [291, 0]
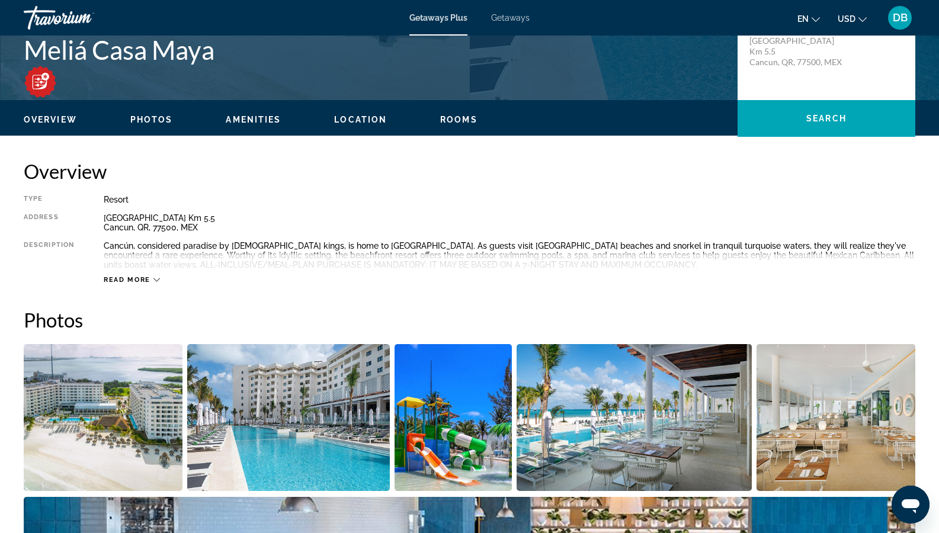
click at [134, 282] on span "Read more" at bounding box center [127, 280] width 47 height 8
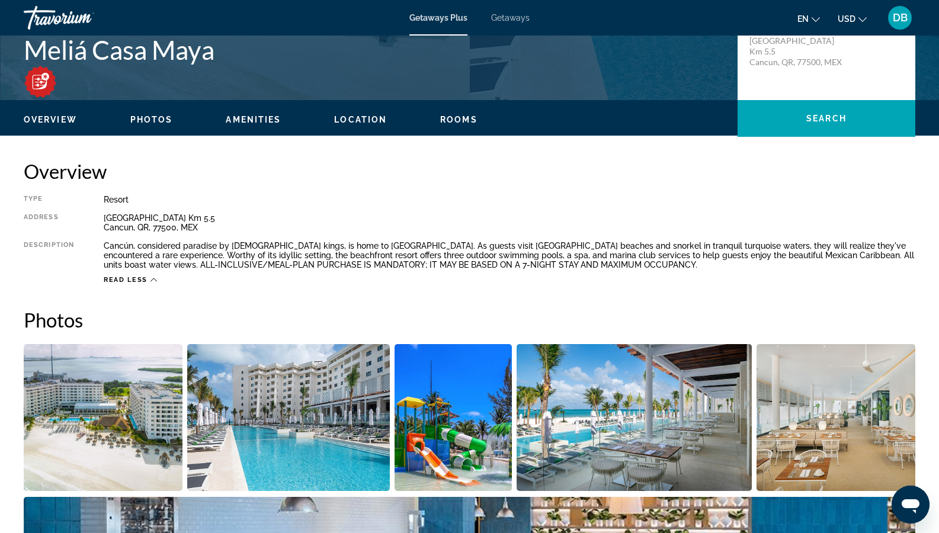
click at [250, 118] on span "Amenities" at bounding box center [253, 119] width 55 height 9
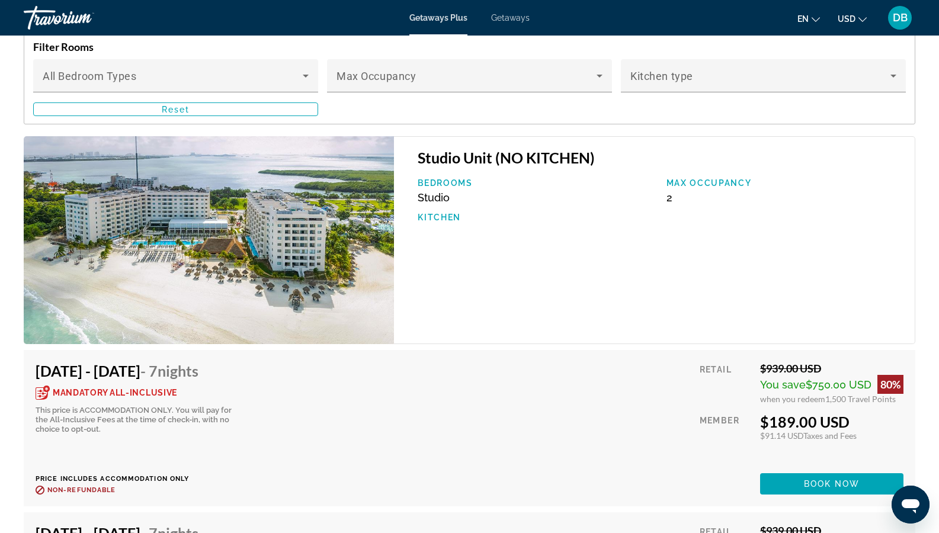
scroll to position [1959, 0]
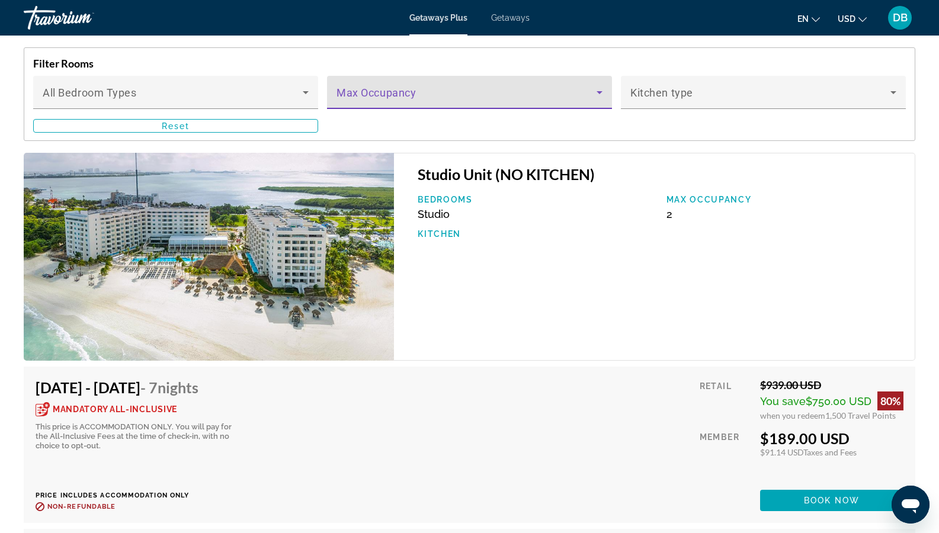
click at [593, 97] on icon "Main content" at bounding box center [599, 92] width 14 height 14
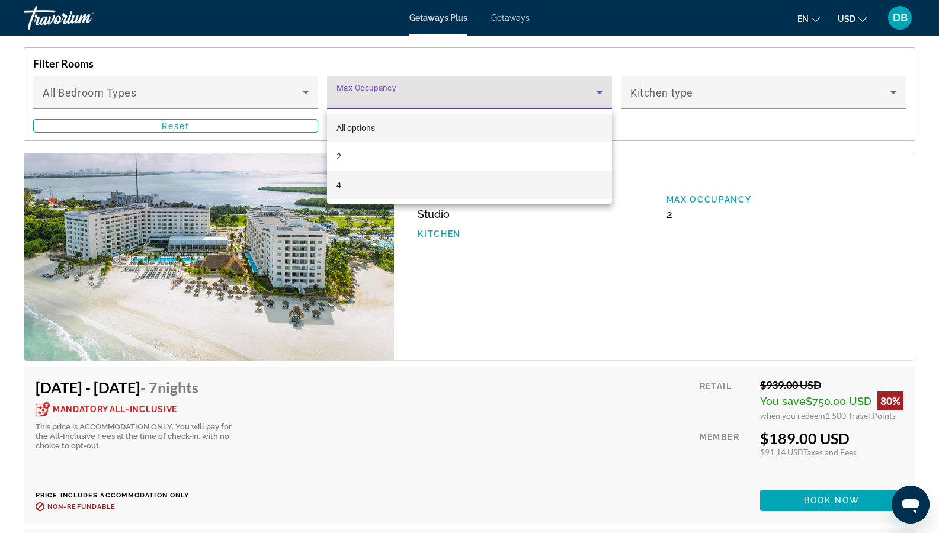
click at [384, 191] on mat-option "4" at bounding box center [469, 185] width 285 height 28
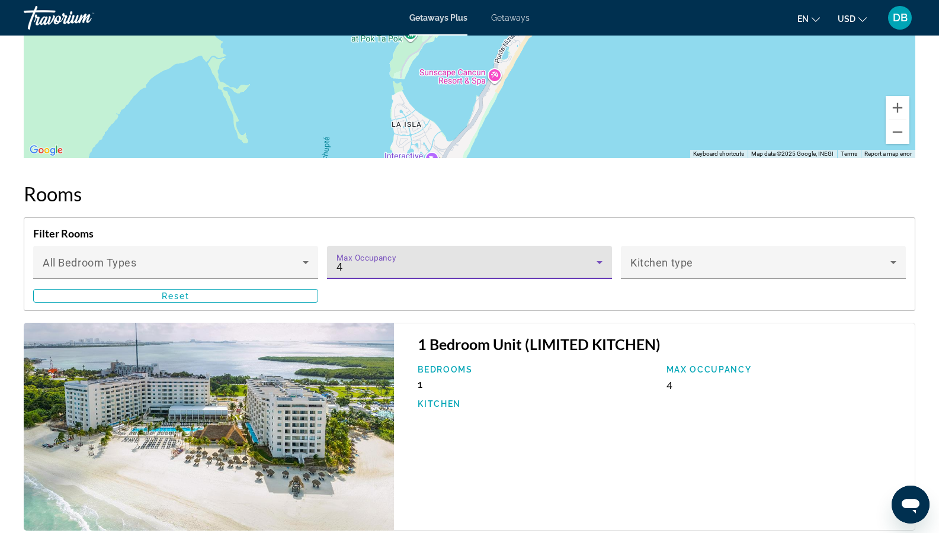
scroll to position [1781, 0]
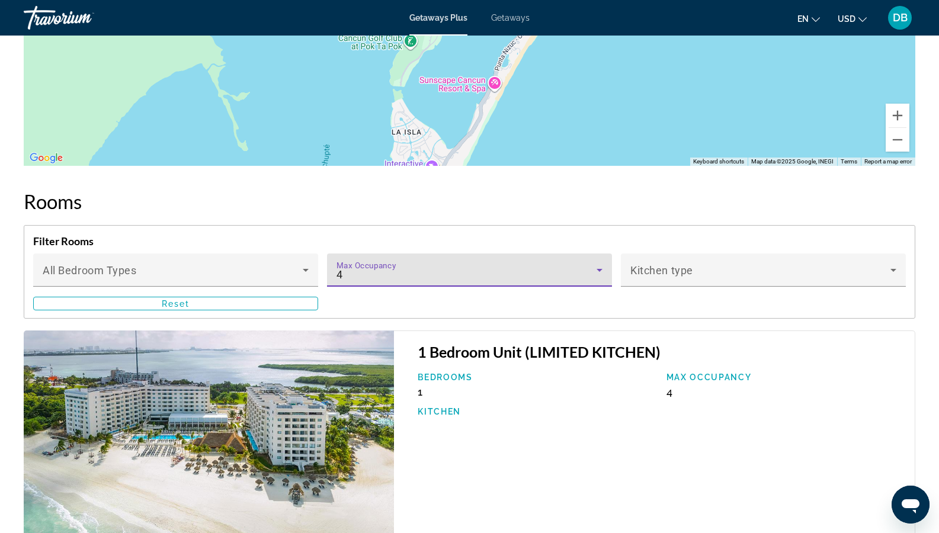
click at [596, 271] on icon "Main content" at bounding box center [599, 270] width 14 height 14
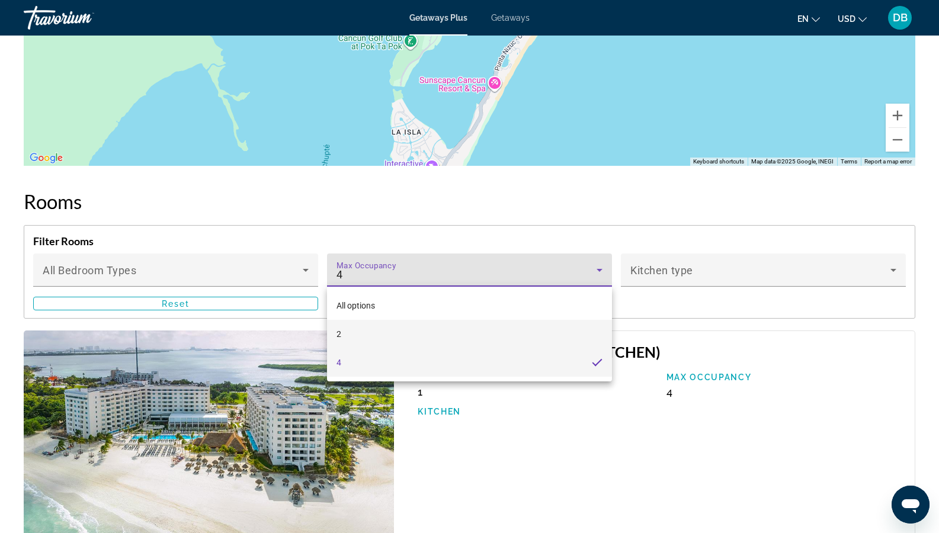
click at [431, 335] on mat-option "2" at bounding box center [469, 334] width 285 height 28
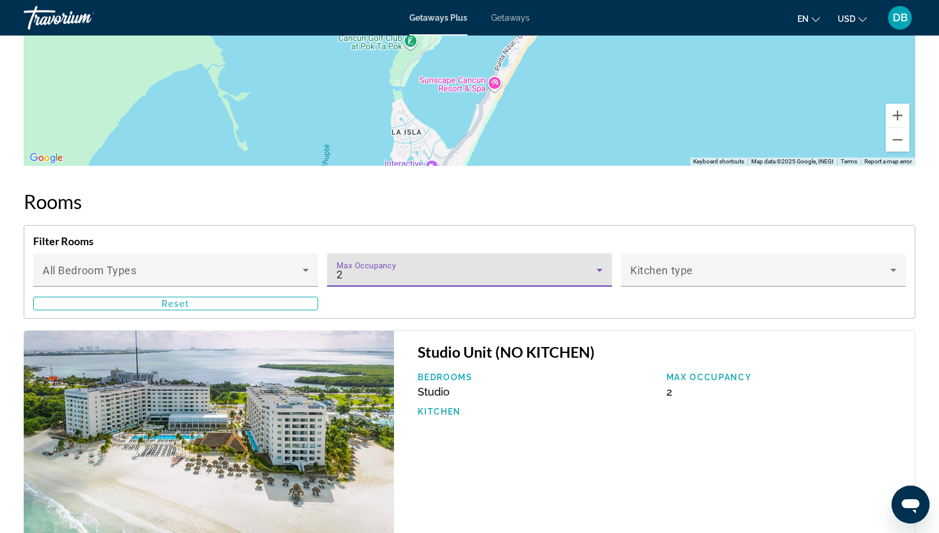
click at [602, 270] on icon "Main content" at bounding box center [599, 270] width 14 height 14
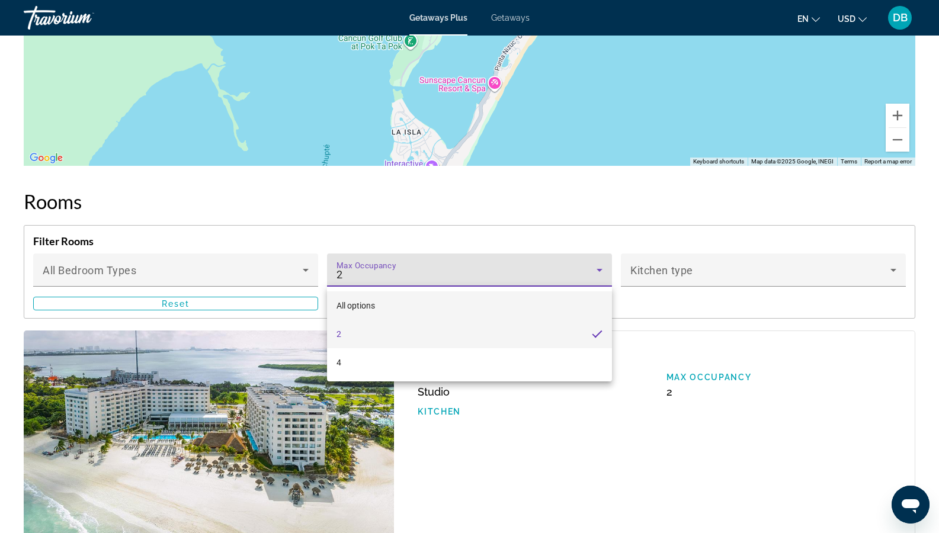
click at [377, 305] on mat-option "All options" at bounding box center [469, 305] width 285 height 28
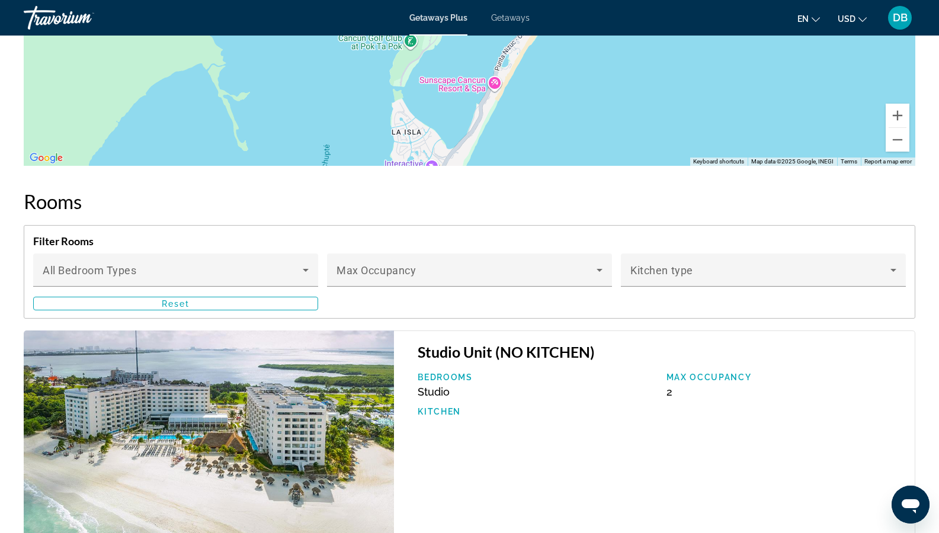
drag, startPoint x: 736, startPoint y: 334, endPoint x: 737, endPoint y: 322, distance: 11.9
click at [737, 334] on div "Studio Unit (NO KITCHEN) Bedrooms Studio Max Occupancy 2 Kitchen" at bounding box center [654, 434] width 521 height 208
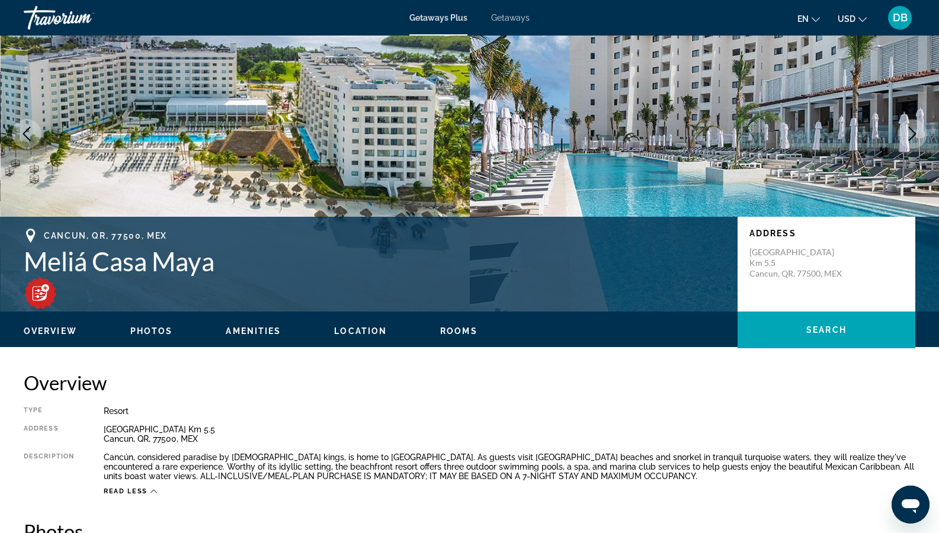
scroll to position [63, 0]
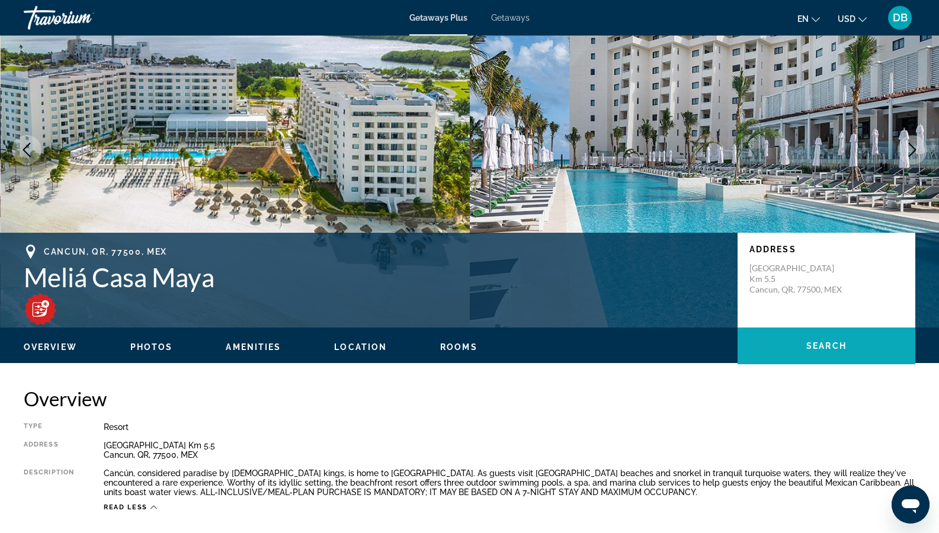
click at [816, 344] on span "Search" at bounding box center [826, 345] width 40 height 9
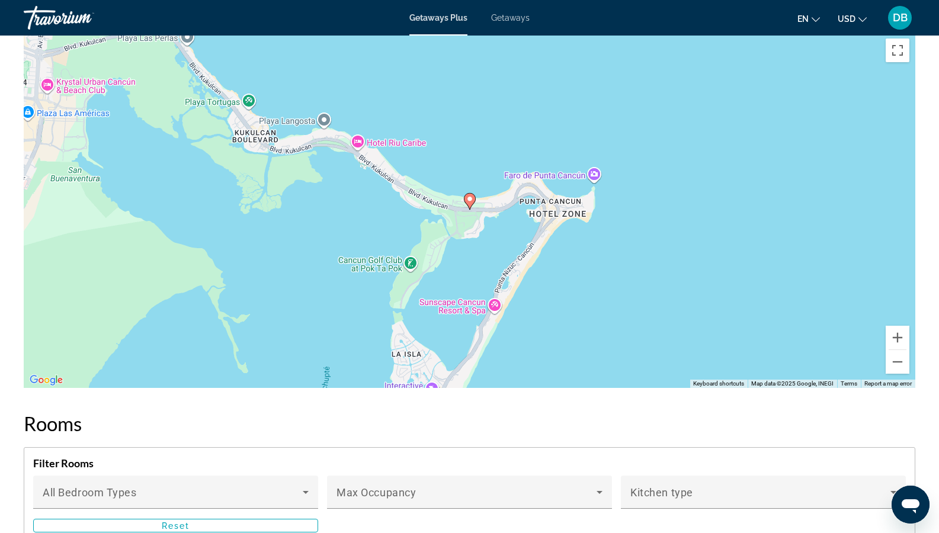
scroll to position [1485, 0]
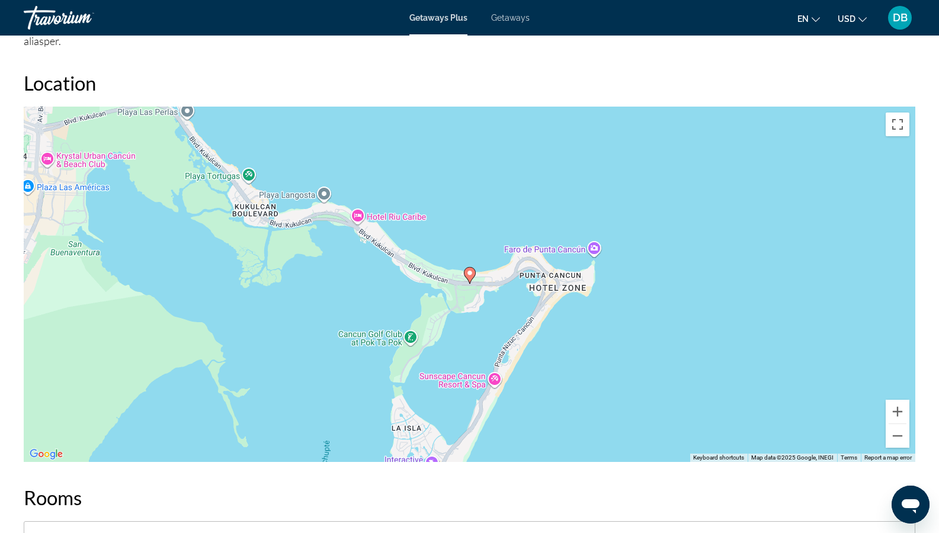
click at [521, 15] on span "Getaways" at bounding box center [510, 17] width 38 height 9
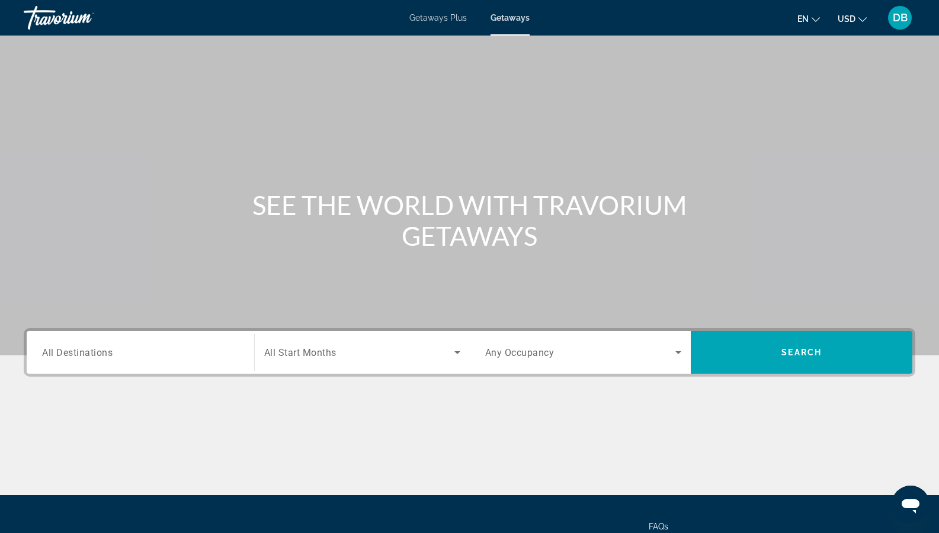
click at [118, 357] on input "Destination All Destinations" at bounding box center [140, 353] width 197 height 14
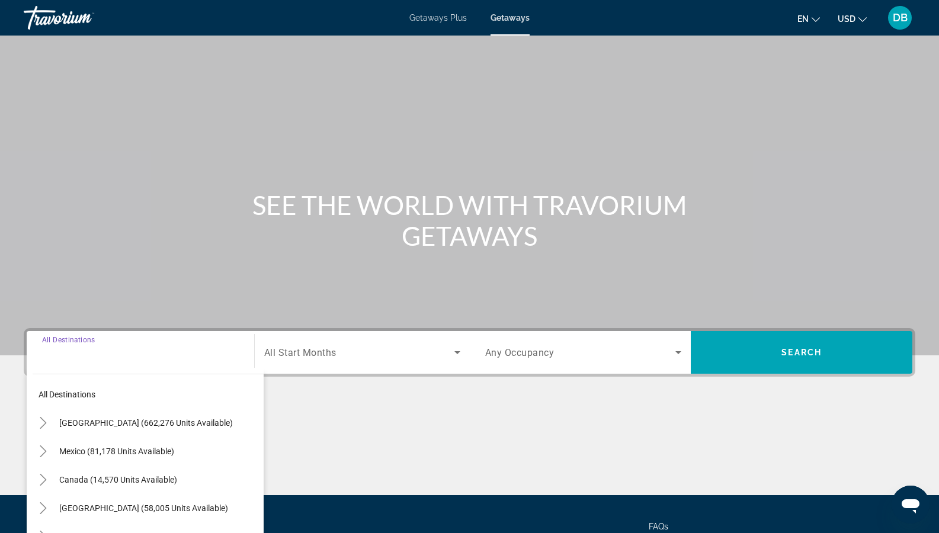
scroll to position [107, 0]
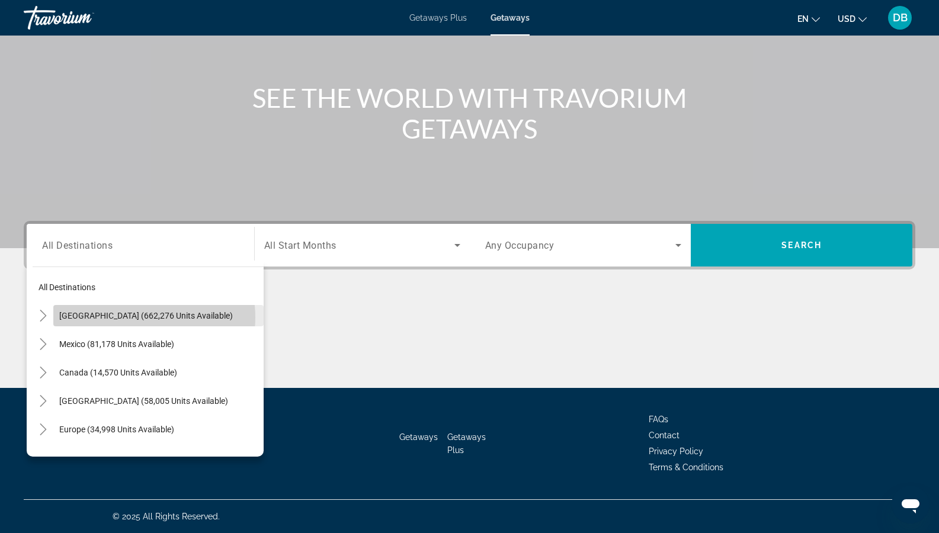
click at [136, 317] on span "United States (662,276 units available)" at bounding box center [146, 315] width 174 height 9
type input "**********"
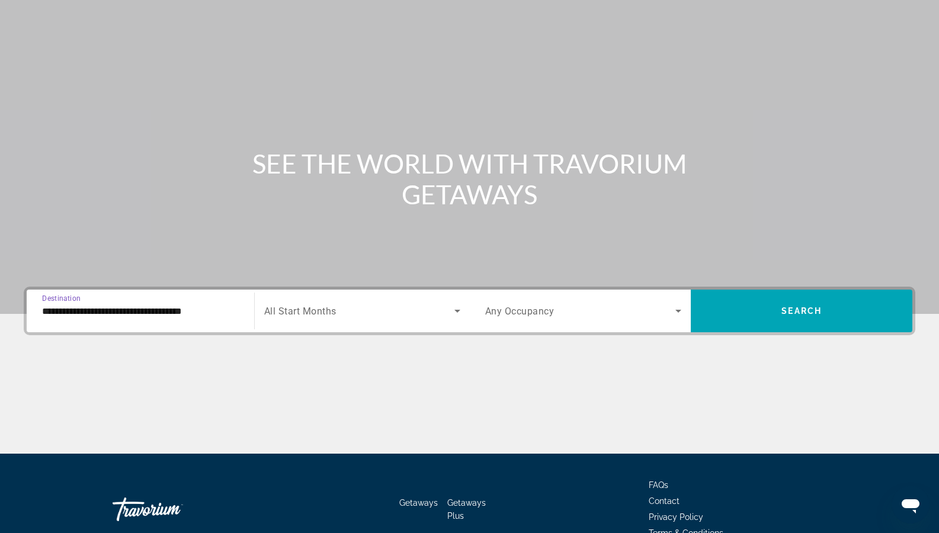
scroll to position [0, 0]
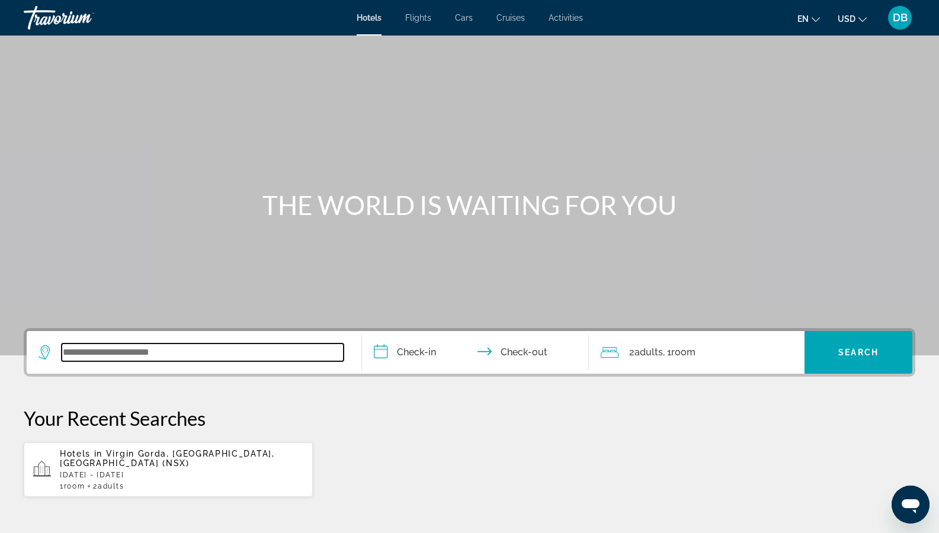
click at [204, 357] on input "Search widget" at bounding box center [203, 353] width 282 height 18
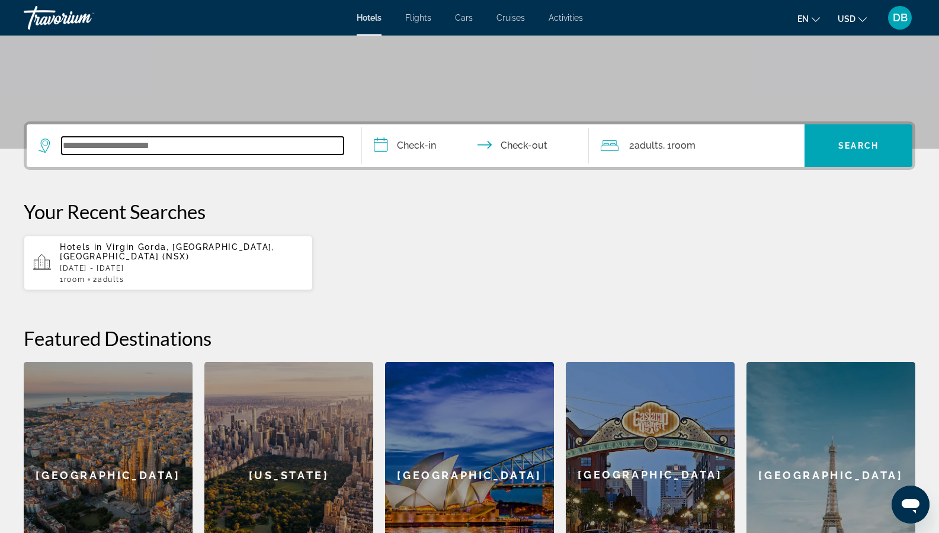
scroll to position [290, 0]
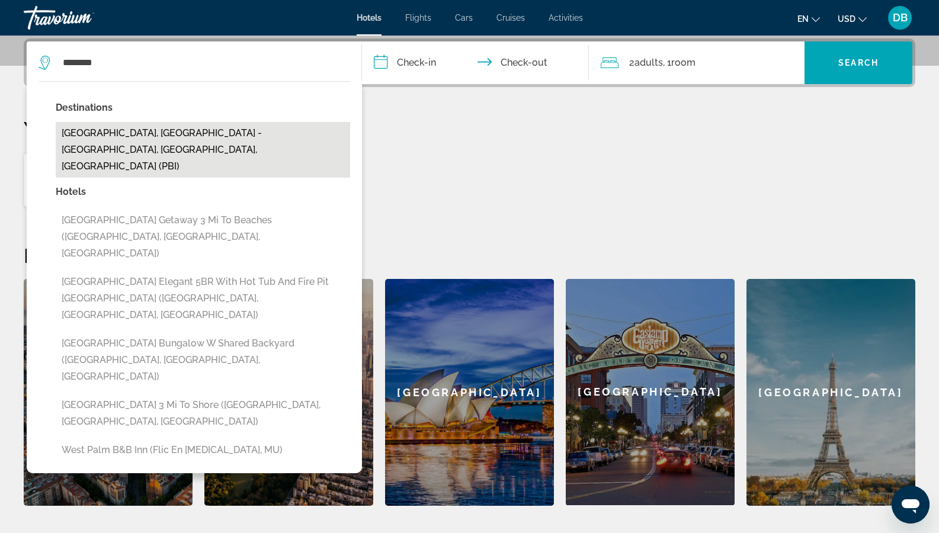
click at [203, 129] on button "West Palm Beach, Palm Beach - West Palm Beach, FL, United States (PBI)" at bounding box center [203, 150] width 294 height 56
type input "**********"
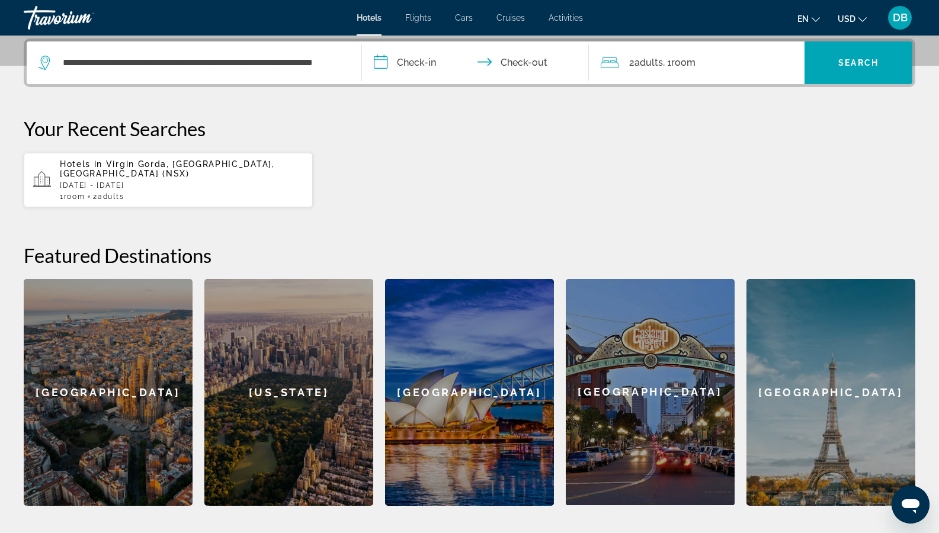
click at [385, 65] on input "**********" at bounding box center [478, 64] width 232 height 46
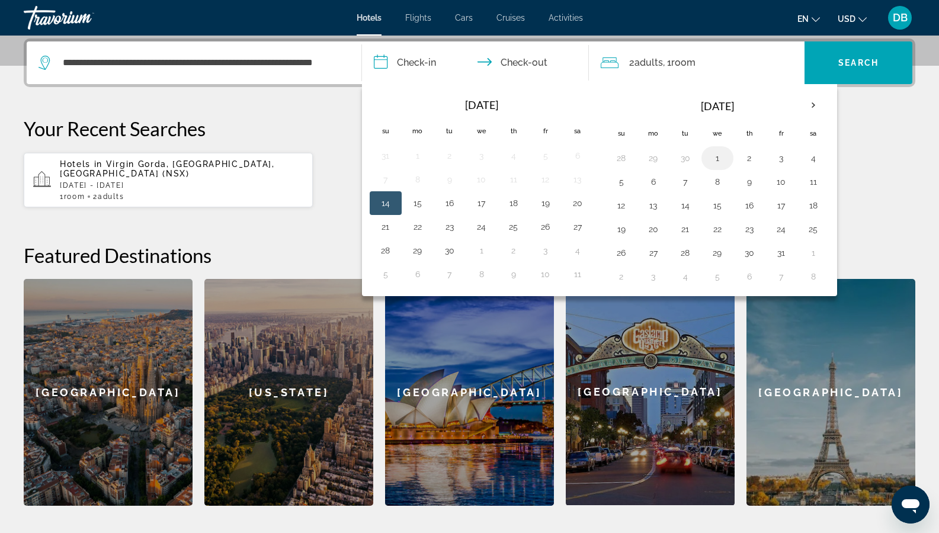
click at [717, 159] on button "1" at bounding box center [717, 158] width 19 height 17
click at [540, 65] on input "**********" at bounding box center [478, 64] width 232 height 46
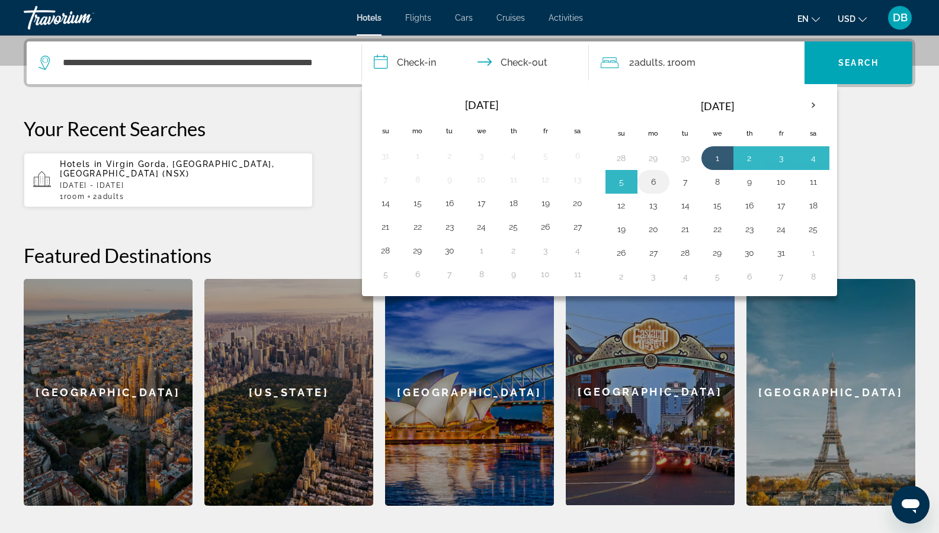
click at [652, 185] on button "6" at bounding box center [653, 182] width 19 height 17
type input "**********"
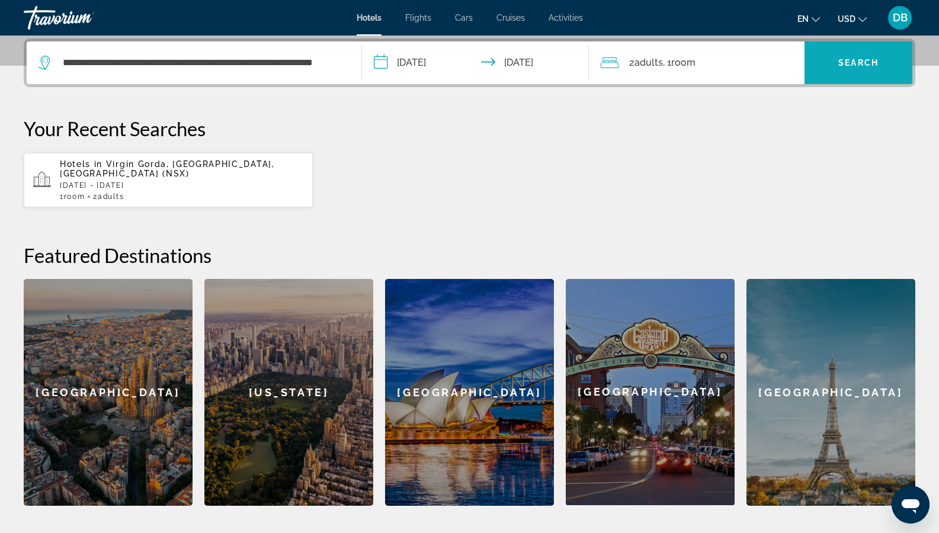
click at [832, 66] on span "Search widget" at bounding box center [858, 63] width 108 height 28
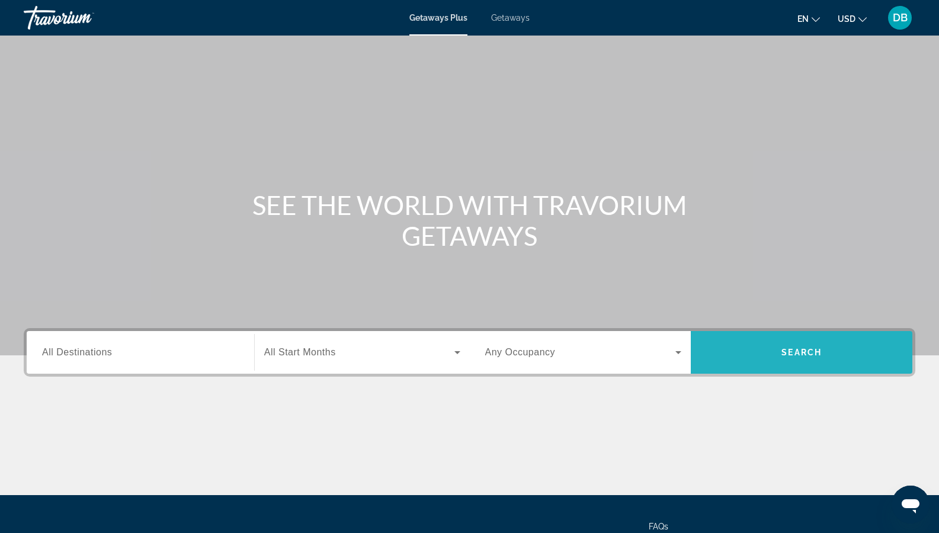
click at [795, 349] on span "Search" at bounding box center [801, 352] width 40 height 9
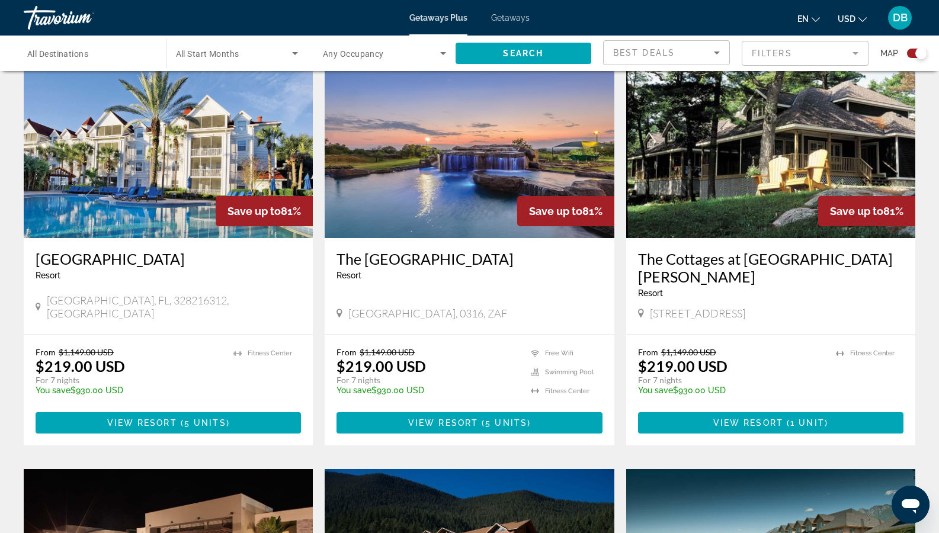
scroll to position [829, 0]
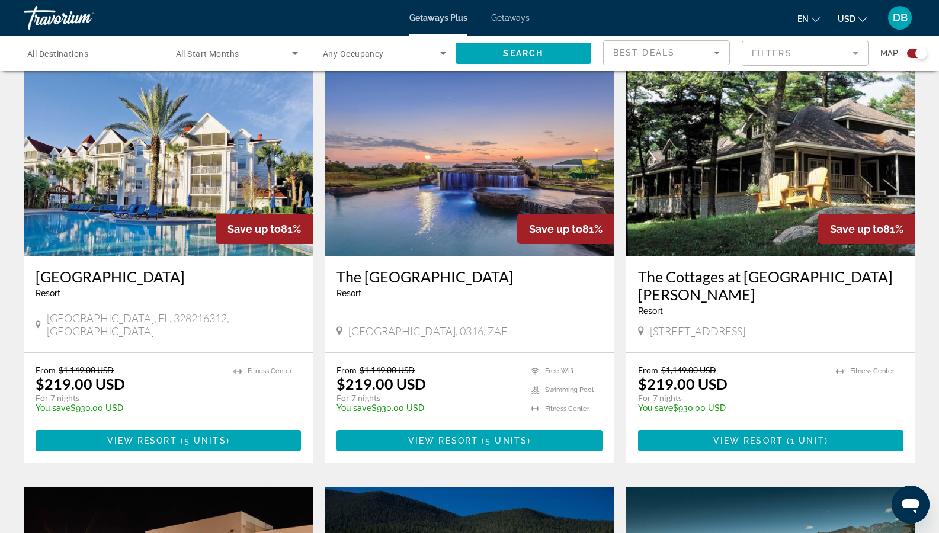
click at [139, 175] on img "Main content" at bounding box center [168, 161] width 289 height 190
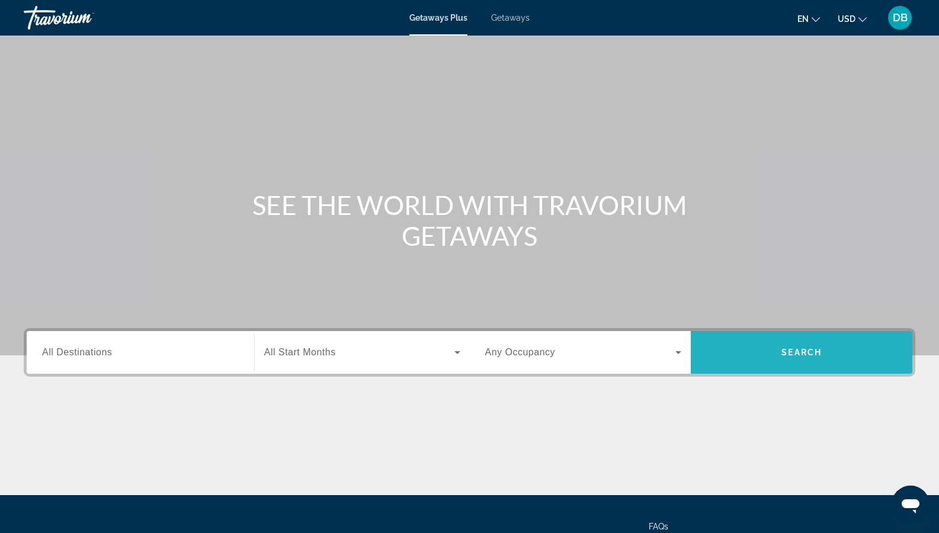
click at [773, 338] on span "Search widget" at bounding box center [802, 352] width 222 height 28
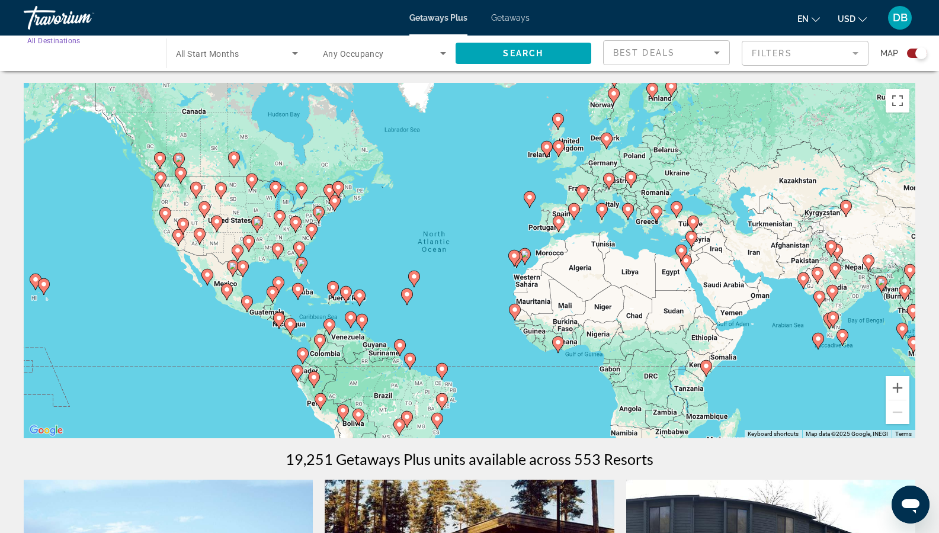
click at [135, 54] on input "Destination All Destinations" at bounding box center [88, 54] width 123 height 14
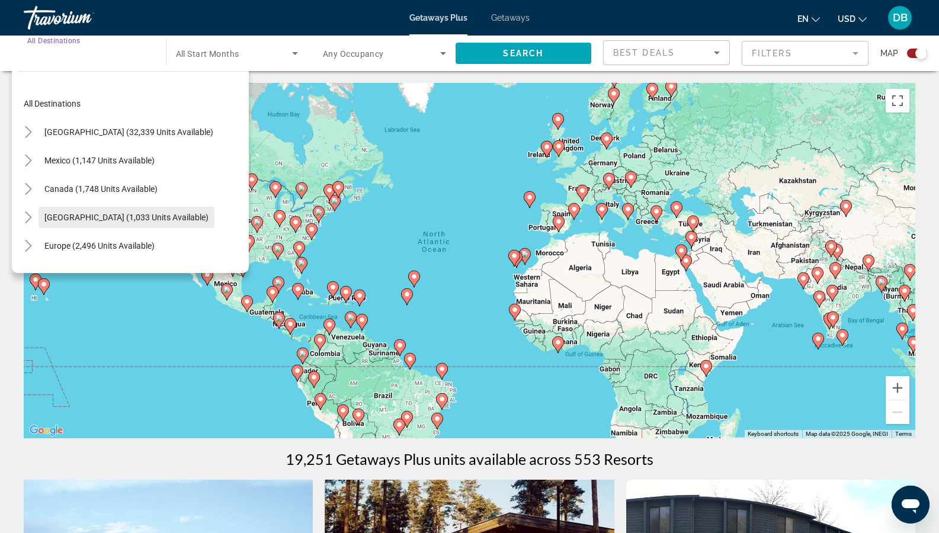
click at [112, 219] on span "[GEOGRAPHIC_DATA] (1,033 units available)" at bounding box center [126, 217] width 164 height 9
type input "**********"
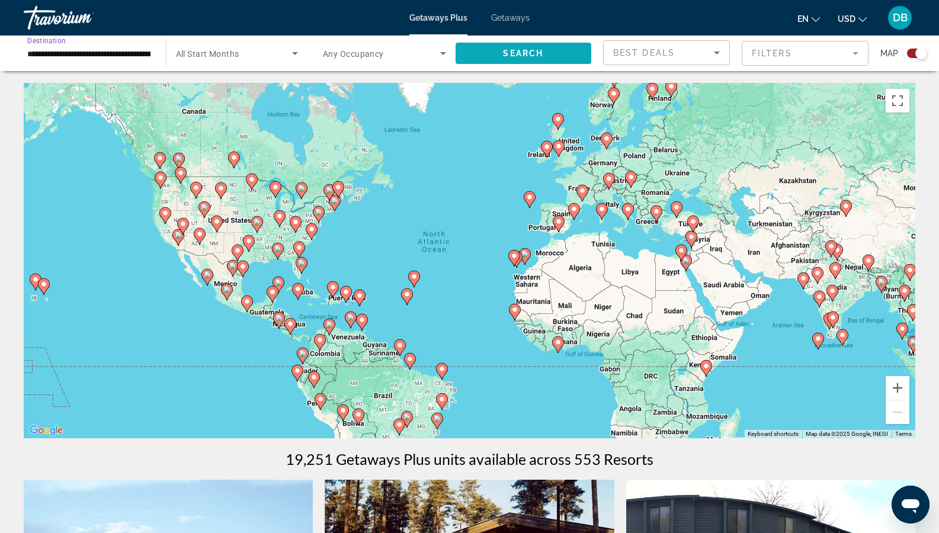
click at [545, 50] on span "Search widget" at bounding box center [523, 53] width 136 height 28
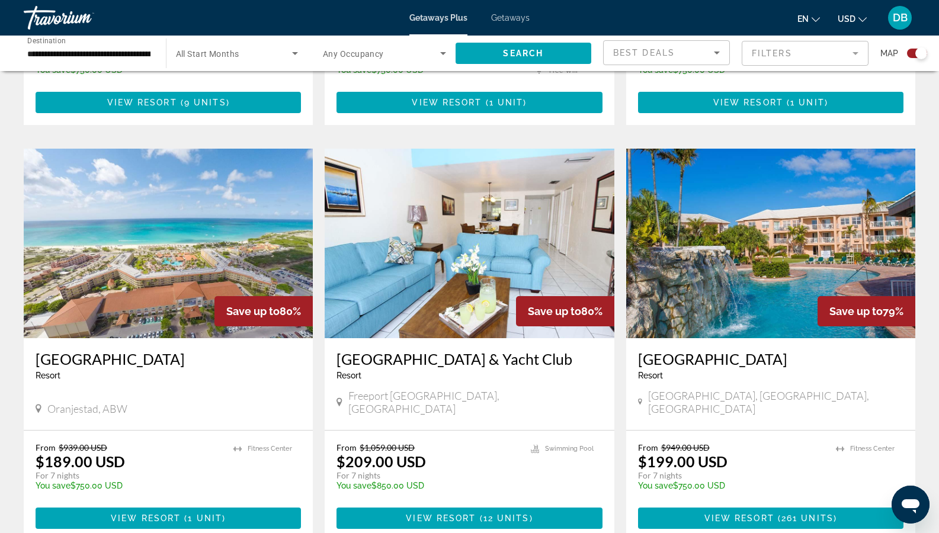
scroll to position [1185, 0]
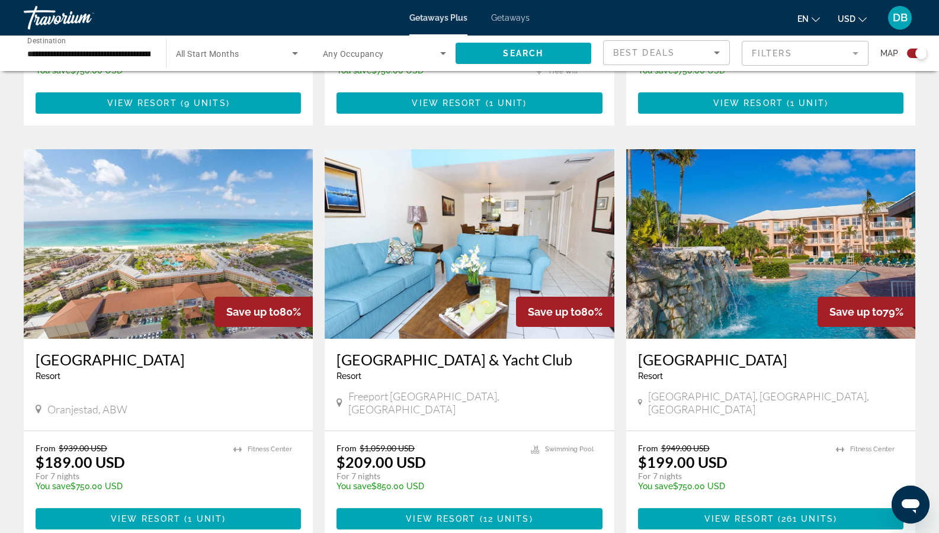
click at [153, 226] on img "Main content" at bounding box center [168, 244] width 289 height 190
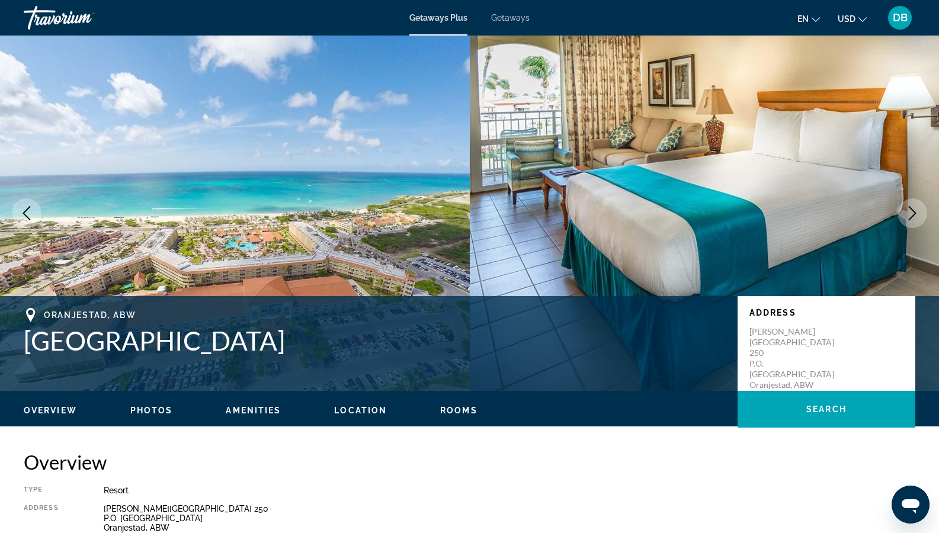
click at [147, 409] on span "Photos" at bounding box center [151, 410] width 43 height 9
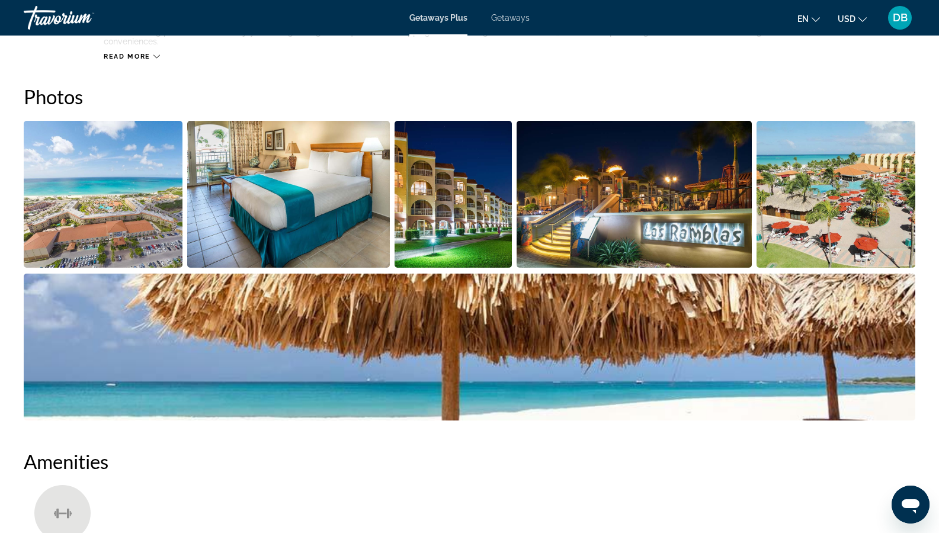
scroll to position [528, 0]
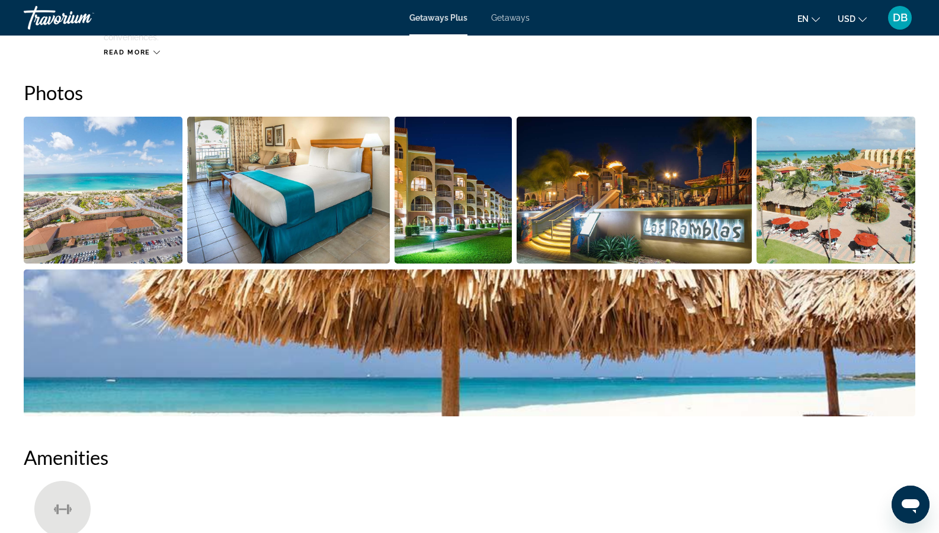
click at [162, 188] on img "Open full-screen image slider" at bounding box center [103, 190] width 159 height 147
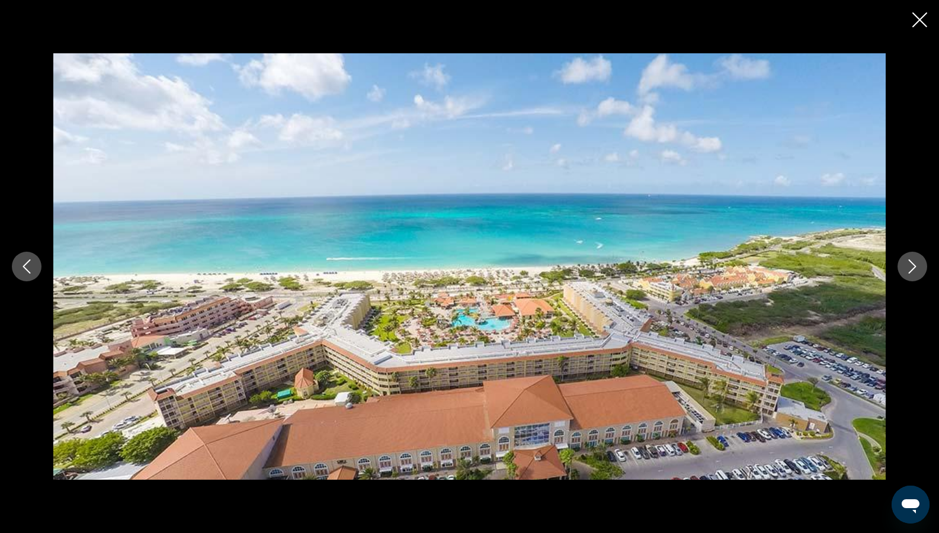
click at [915, 267] on icon "Next image" at bounding box center [913, 266] width 8 height 14
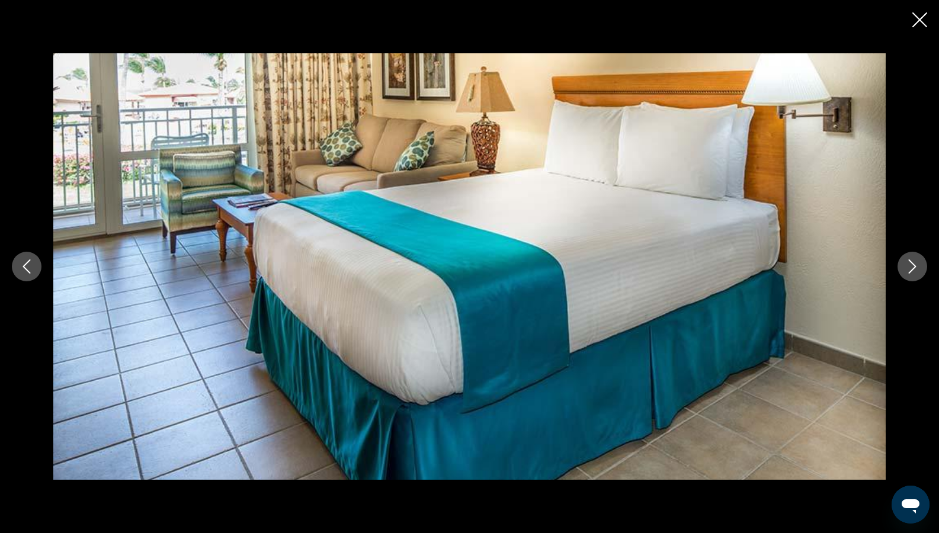
click at [915, 267] on icon "Next image" at bounding box center [913, 266] width 8 height 14
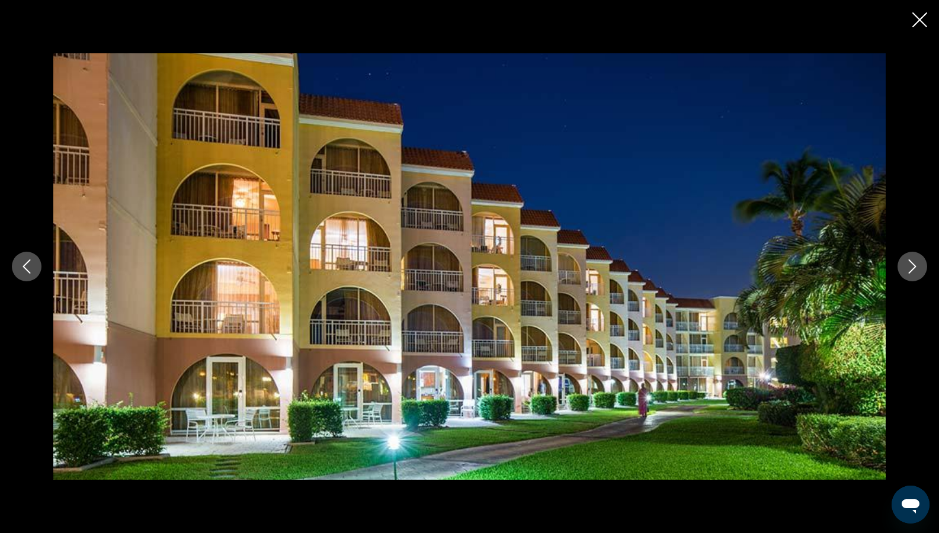
click at [907, 269] on icon "Next image" at bounding box center [912, 266] width 14 height 14
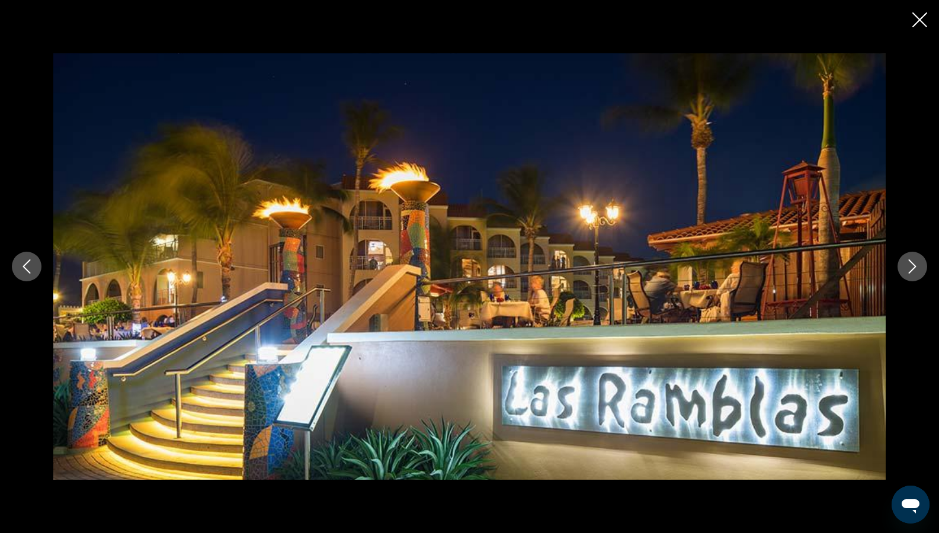
click at [907, 269] on icon "Next image" at bounding box center [912, 266] width 14 height 14
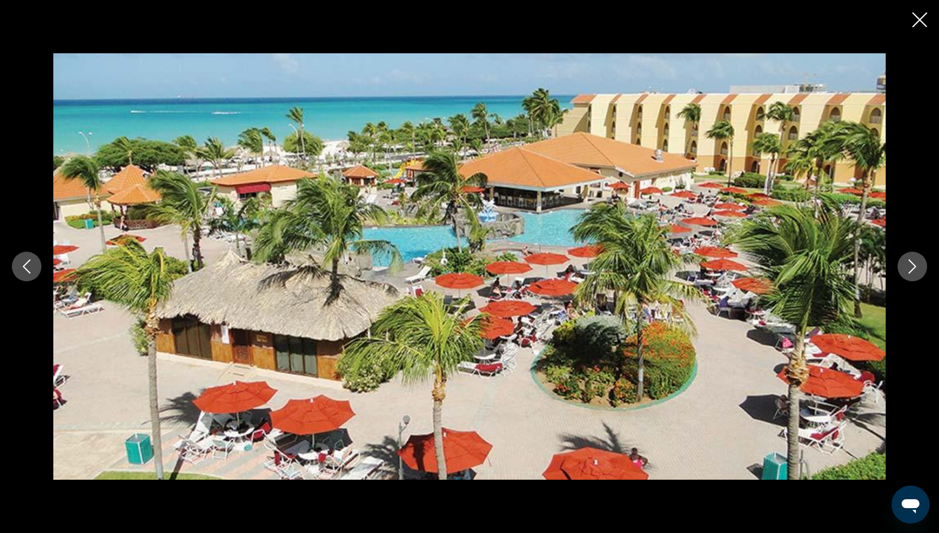
click at [907, 269] on icon "Next image" at bounding box center [912, 266] width 14 height 14
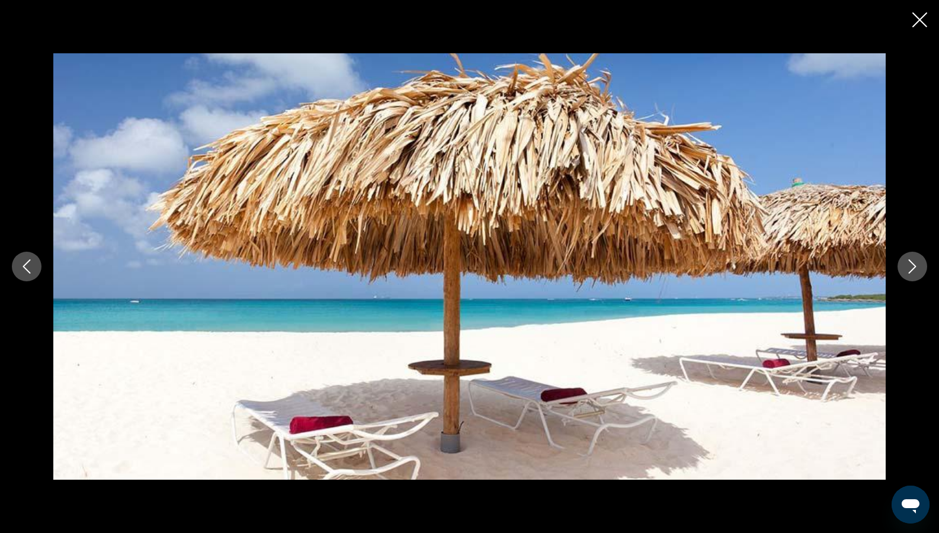
click at [907, 269] on icon "Next image" at bounding box center [912, 266] width 14 height 14
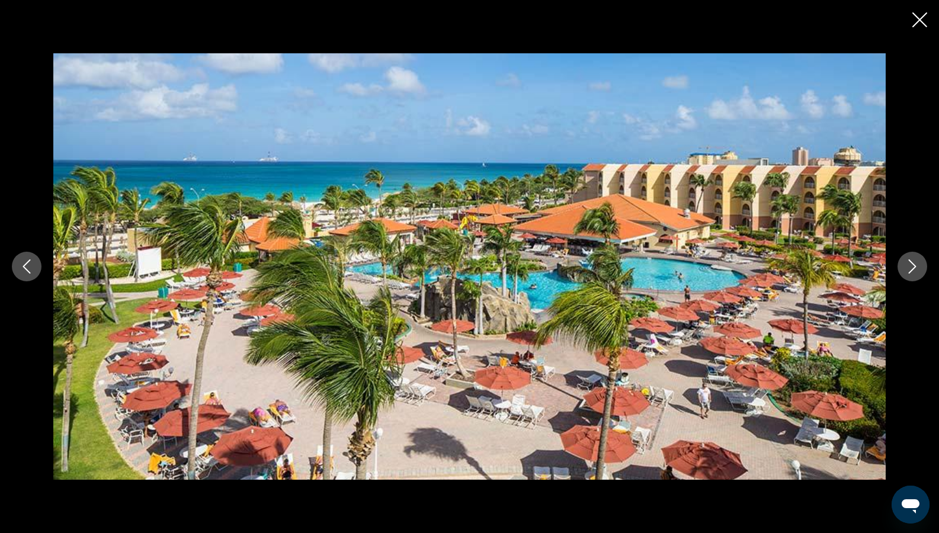
click at [908, 268] on icon "Next image" at bounding box center [912, 266] width 14 height 14
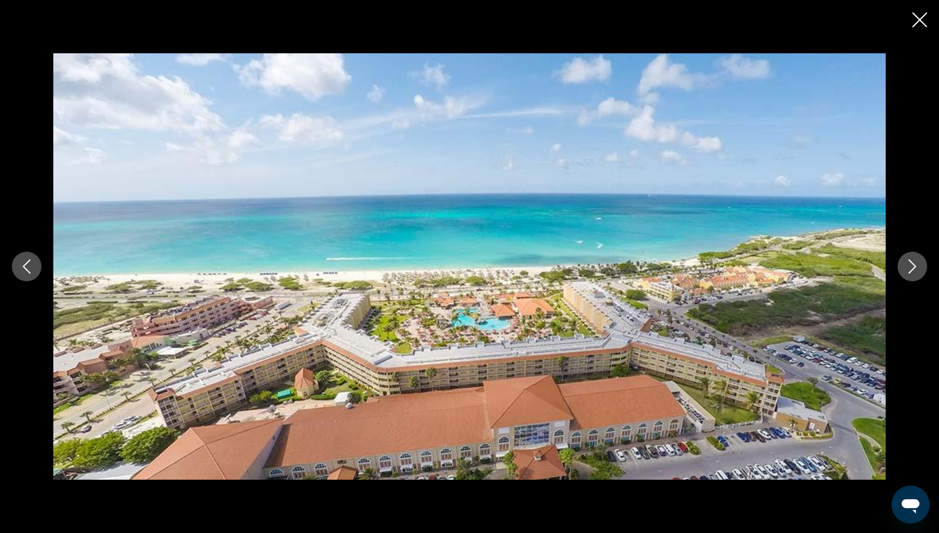
click at [908, 268] on icon "Next image" at bounding box center [912, 266] width 14 height 14
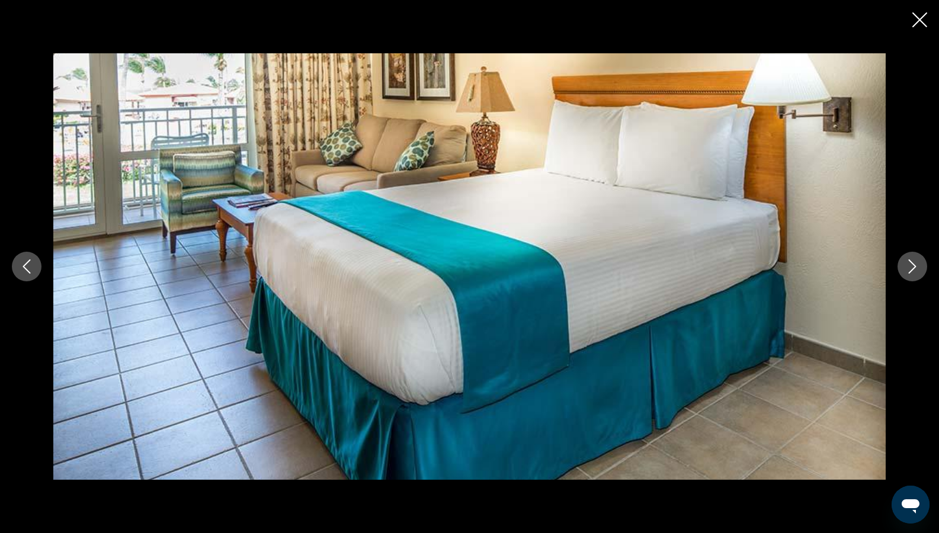
click at [908, 268] on icon "Next image" at bounding box center [912, 266] width 14 height 14
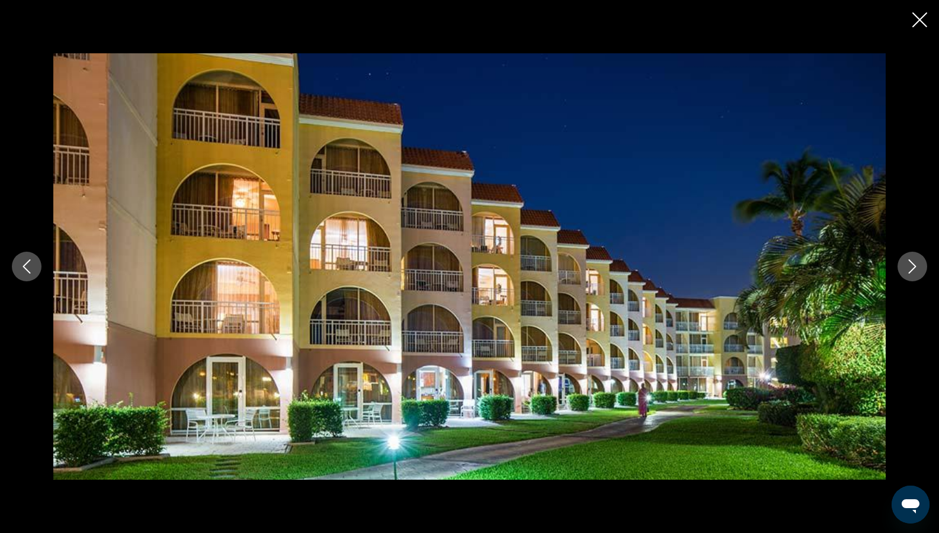
click at [908, 268] on icon "Next image" at bounding box center [912, 266] width 14 height 14
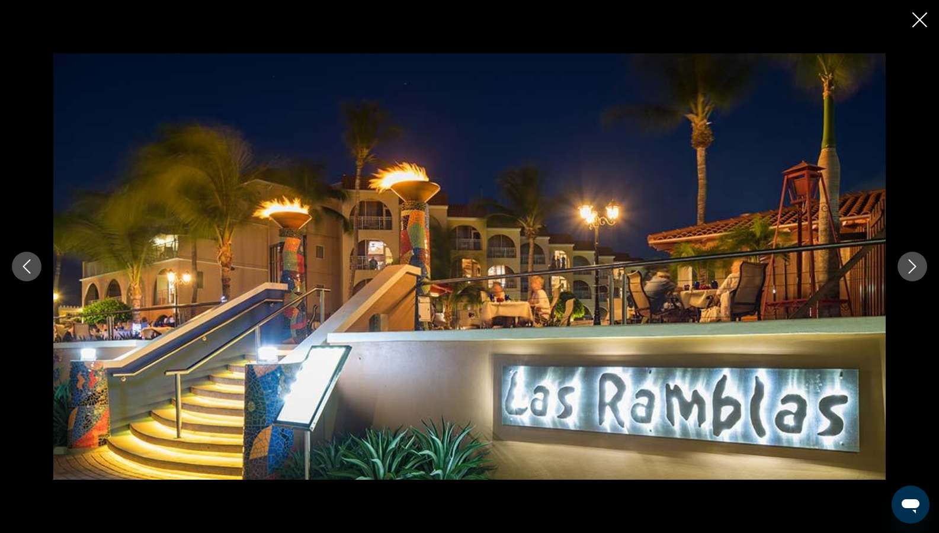
click at [920, 17] on icon "Close slideshow" at bounding box center [919, 19] width 15 height 15
